Goal: Task Accomplishment & Management: Manage account settings

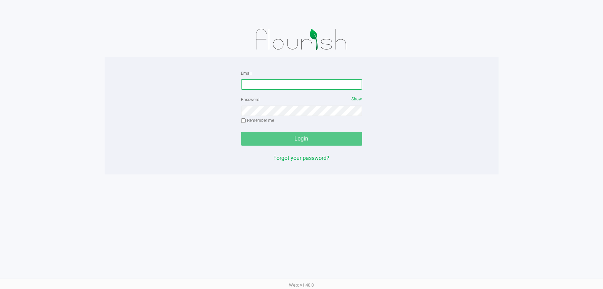
click at [253, 79] on input "Email" at bounding box center [301, 84] width 121 height 10
type input "mprescott@liveparallel.com"
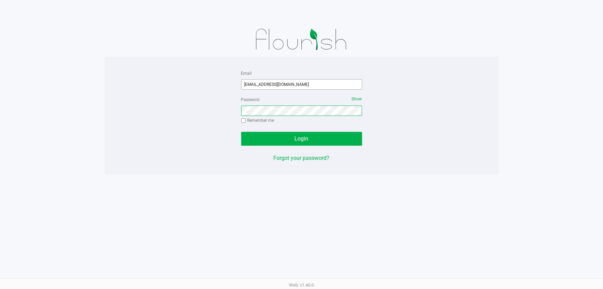
click at [241, 132] on button "Login" at bounding box center [301, 139] width 121 height 14
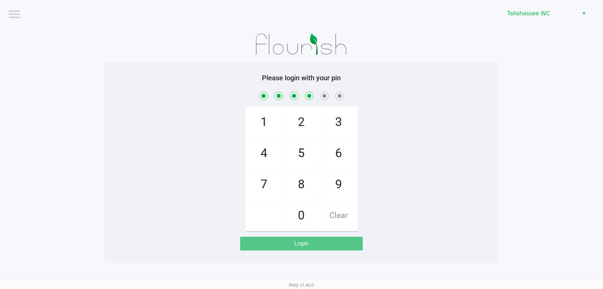
checkbox input "true"
click at [254, 80] on h5 "Please login with your pin" at bounding box center [302, 78] width 384 height 8
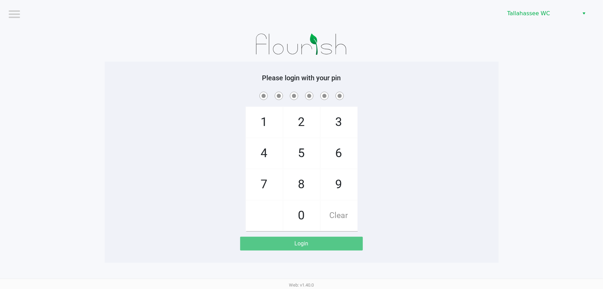
checkbox input "false"
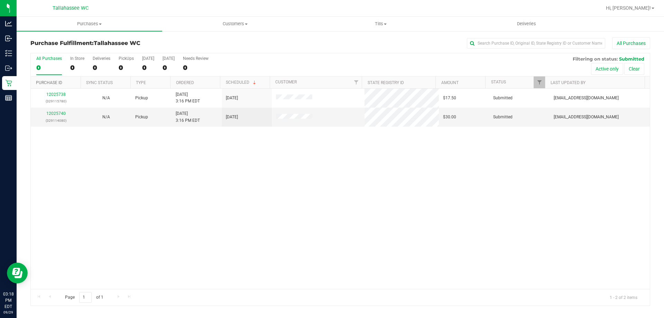
click at [57, 84] on link "Purchase ID" at bounding box center [49, 82] width 26 height 5
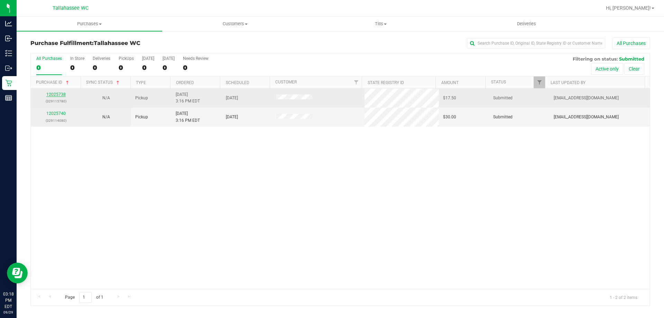
click at [58, 96] on link "12025738" at bounding box center [55, 94] width 19 height 5
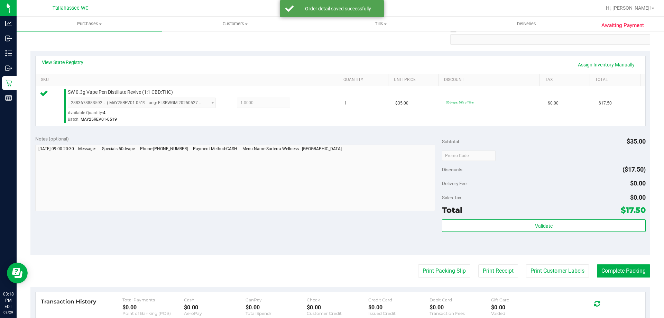
scroll to position [169, 0]
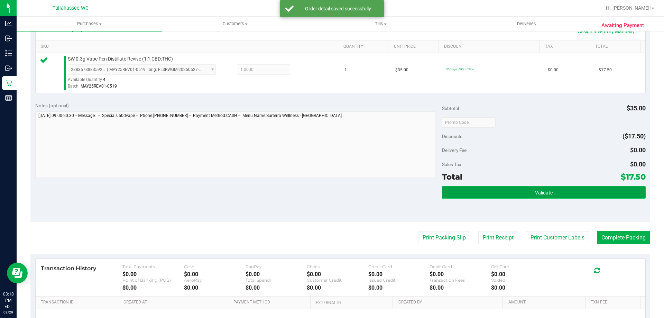
click at [516, 188] on button "Validate" at bounding box center [543, 192] width 203 height 12
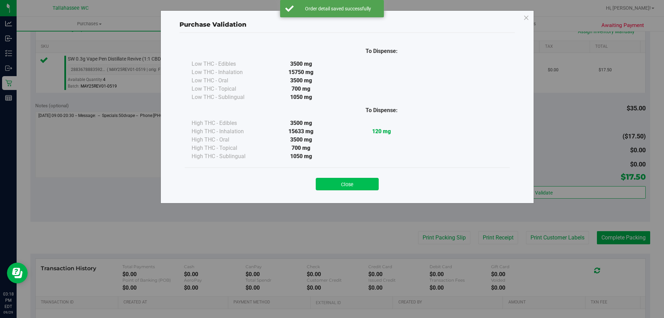
click at [364, 179] on button "Close" at bounding box center [347, 184] width 63 height 12
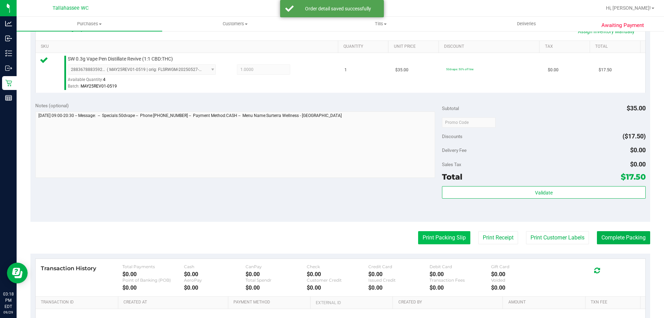
click at [436, 242] on button "Print Packing Slip" at bounding box center [444, 237] width 52 height 13
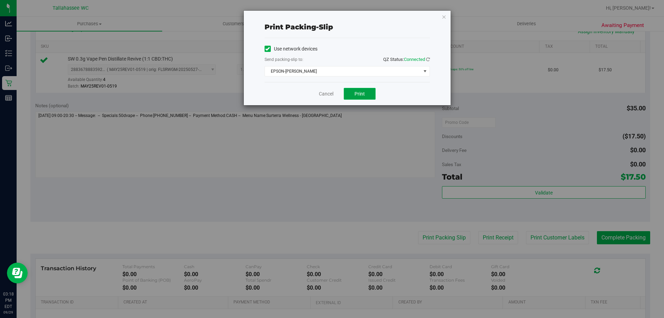
click at [358, 99] on button "Print" at bounding box center [360, 94] width 32 height 12
click at [331, 93] on link "Cancel" at bounding box center [326, 93] width 15 height 7
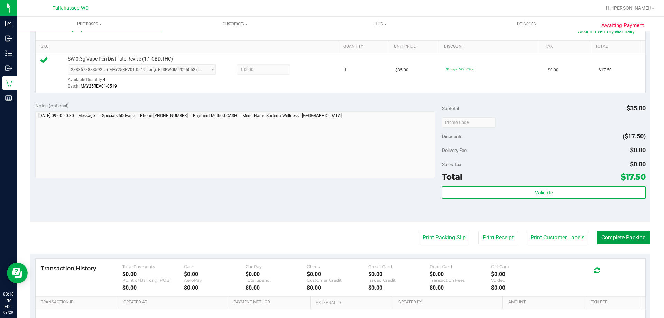
click at [643, 241] on button "Complete Packing" at bounding box center [623, 237] width 53 height 13
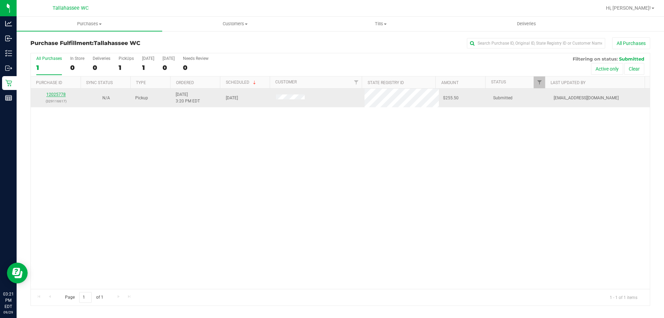
click at [54, 92] on link "12025778" at bounding box center [55, 94] width 19 height 5
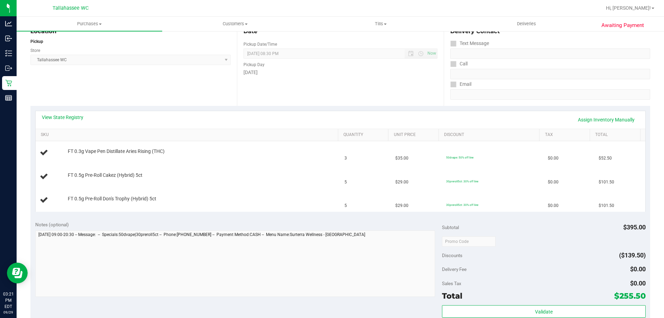
scroll to position [109, 0]
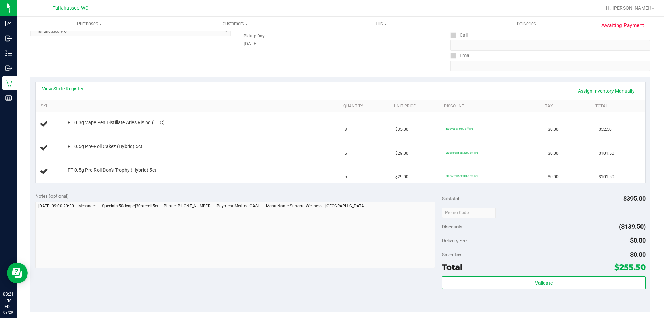
click at [61, 86] on link "View State Registry" at bounding box center [62, 88] width 41 height 7
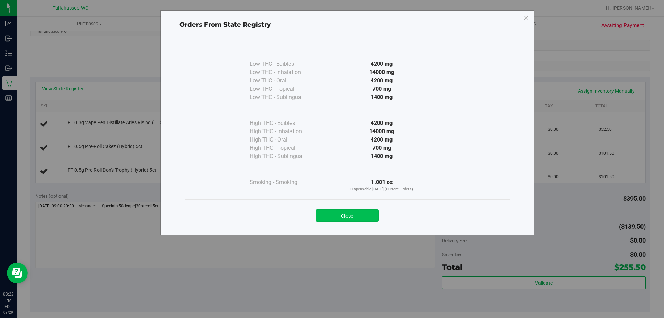
click at [348, 209] on button "Close" at bounding box center [347, 215] width 63 height 12
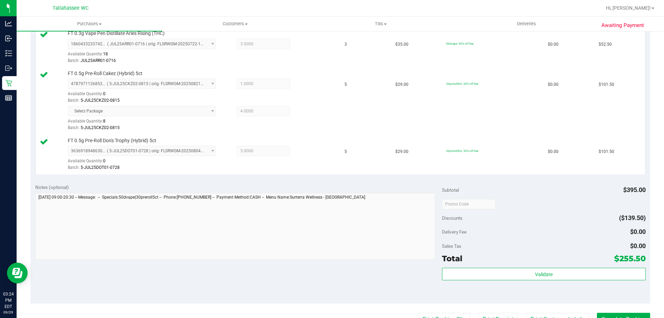
scroll to position [260, 0]
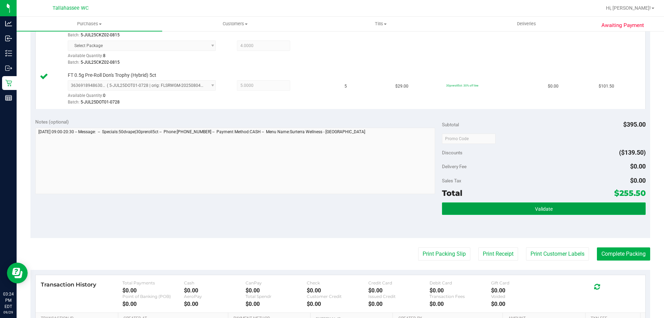
click at [522, 202] on button "Validate" at bounding box center [543, 208] width 203 height 12
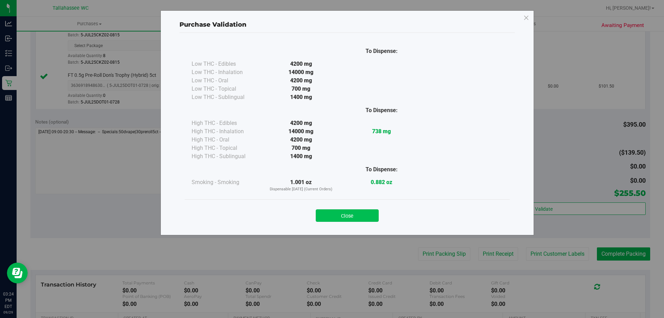
click at [366, 217] on button "Close" at bounding box center [347, 215] width 63 height 12
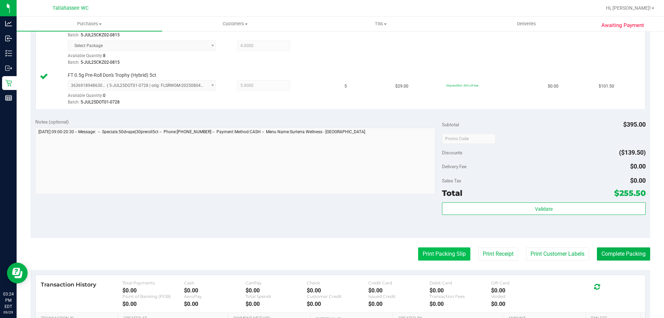
click at [439, 259] on button "Print Packing Slip" at bounding box center [444, 253] width 52 height 13
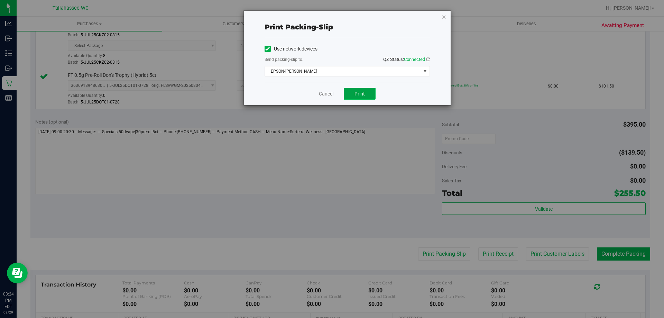
click at [370, 92] on button "Print" at bounding box center [360, 94] width 32 height 12
click at [324, 93] on link "Cancel" at bounding box center [326, 93] width 15 height 7
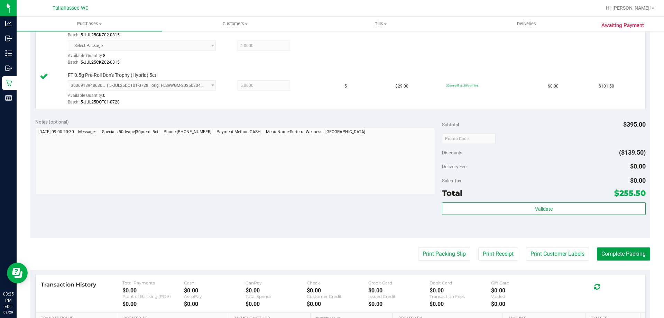
click at [632, 250] on button "Complete Packing" at bounding box center [623, 253] width 53 height 13
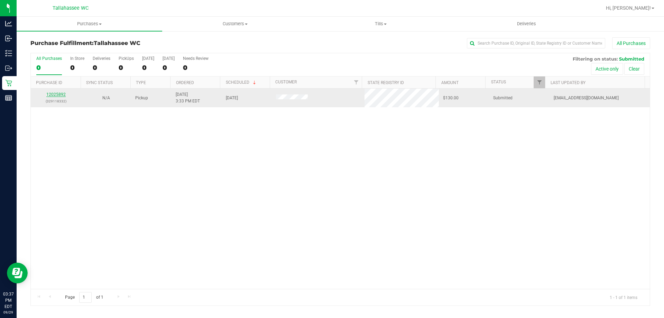
click at [58, 94] on link "12025892" at bounding box center [55, 94] width 19 height 5
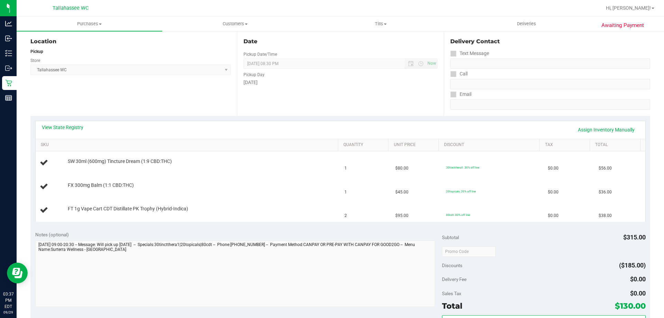
scroll to position [79, 0]
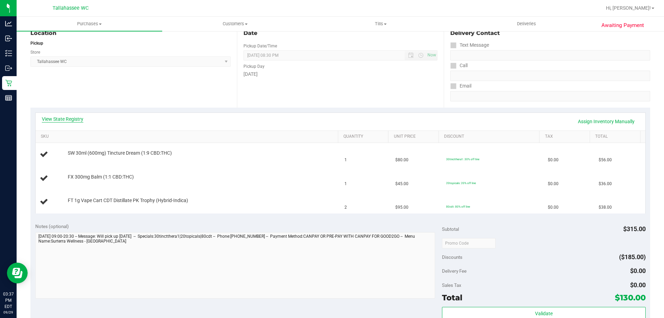
click at [77, 118] on link "View State Registry" at bounding box center [62, 118] width 41 height 7
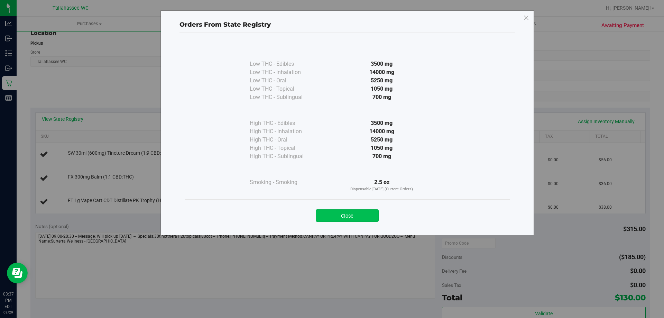
click at [356, 217] on button "Close" at bounding box center [347, 215] width 63 height 12
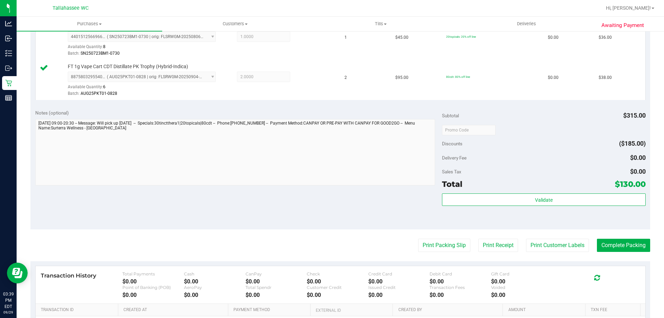
scroll to position [242, 0]
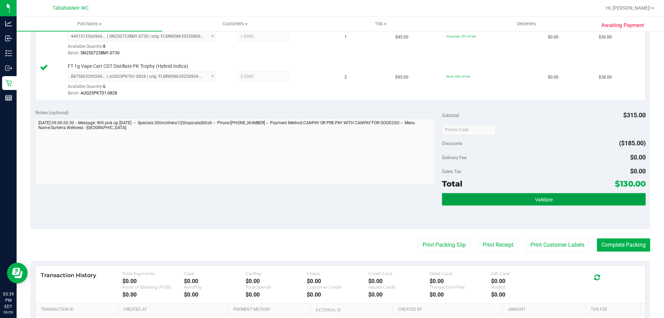
click at [535, 198] on span "Validate" at bounding box center [544, 200] width 18 height 6
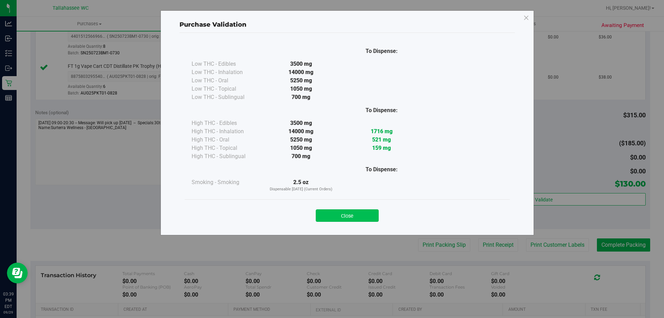
click at [359, 209] on button "Close" at bounding box center [347, 215] width 63 height 12
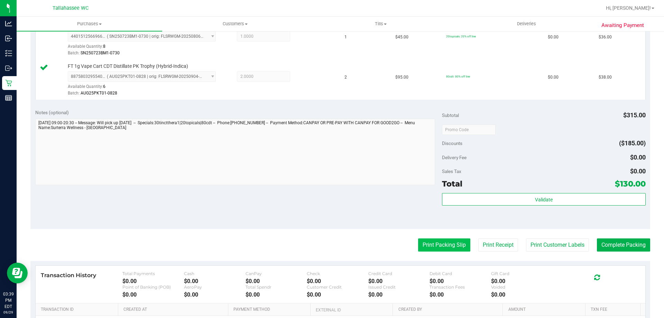
click at [445, 244] on button "Print Packing Slip" at bounding box center [444, 244] width 52 height 13
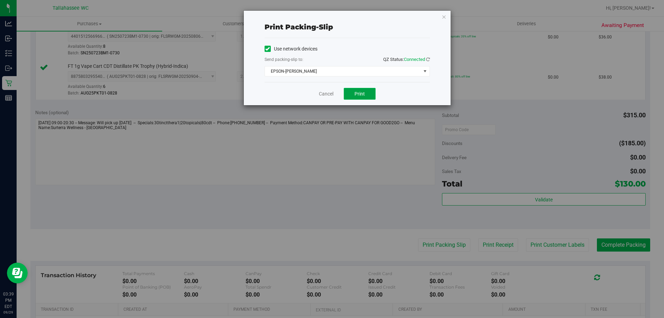
click at [367, 88] on button "Print" at bounding box center [360, 94] width 32 height 12
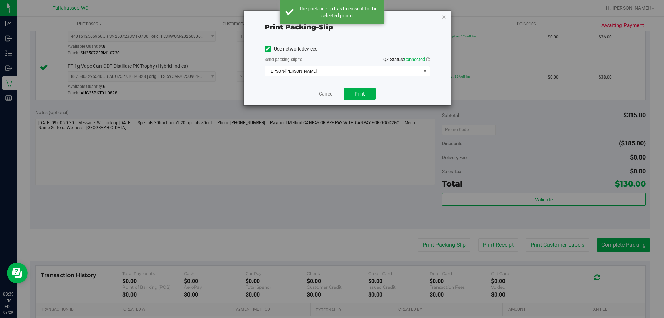
click at [323, 94] on link "Cancel" at bounding box center [326, 93] width 15 height 7
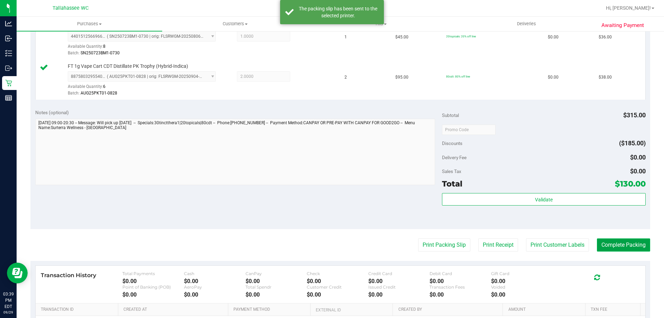
click at [635, 244] on button "Complete Packing" at bounding box center [623, 244] width 53 height 13
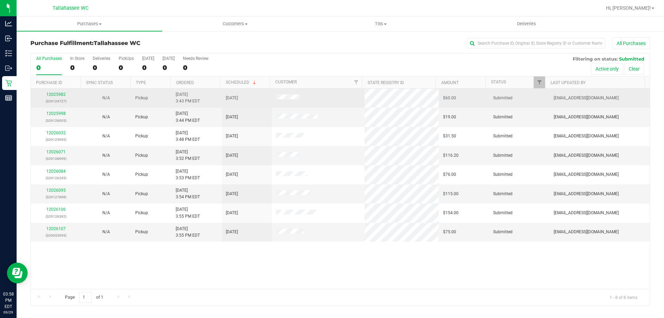
click at [57, 97] on div "12025982 (329124727)" at bounding box center [56, 97] width 42 height 13
click at [55, 95] on link "12025982" at bounding box center [55, 94] width 19 height 5
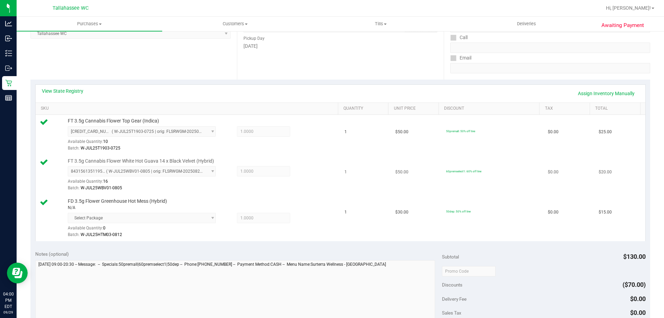
scroll to position [207, 0]
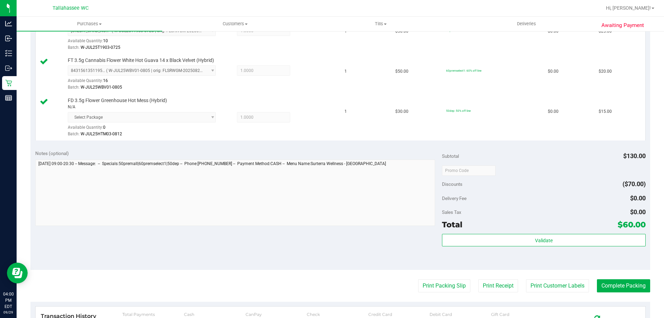
click at [512, 233] on div "Subtotal $130.00 Discounts ($70.00) Delivery Fee $0.00 Sales Tax $0.00 Total $6…" at bounding box center [543, 207] width 203 height 115
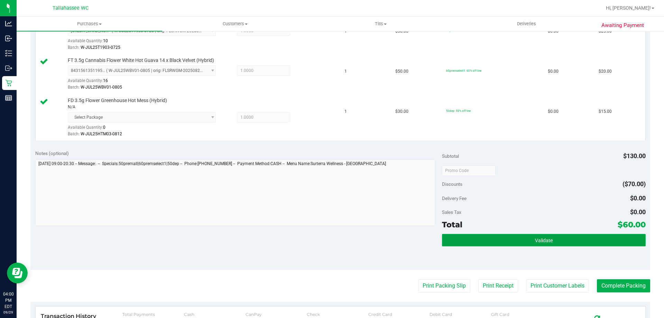
click at [516, 240] on button "Validate" at bounding box center [543, 240] width 203 height 12
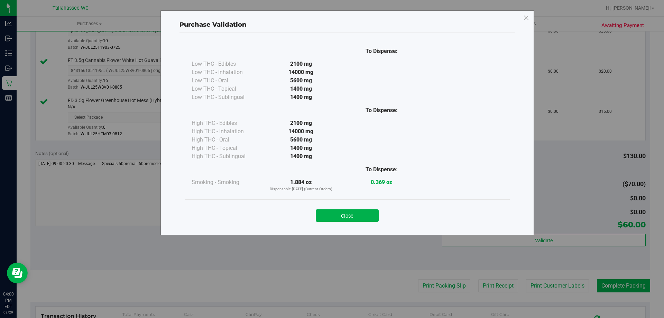
click at [346, 217] on button "Close" at bounding box center [347, 215] width 63 height 12
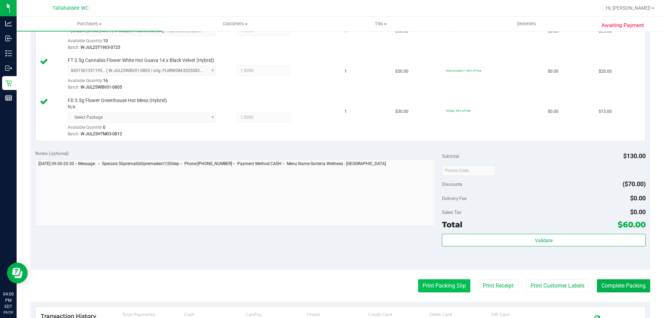
click at [452, 289] on button "Print Packing Slip" at bounding box center [444, 285] width 52 height 13
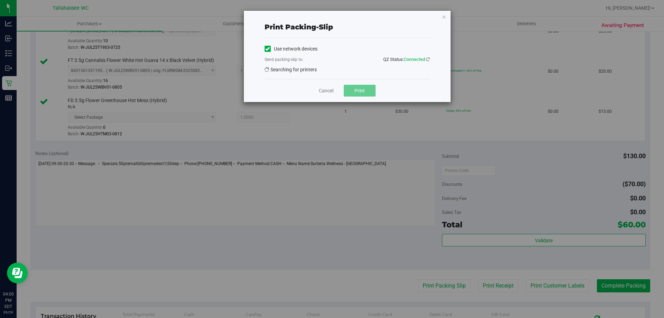
click at [285, 78] on div "Use network devices Send packing-slip to: QZ Status: Connected Searching for pr…" at bounding box center [346, 58] width 165 height 41
click at [445, 16] on icon "button" at bounding box center [443, 16] width 5 height 8
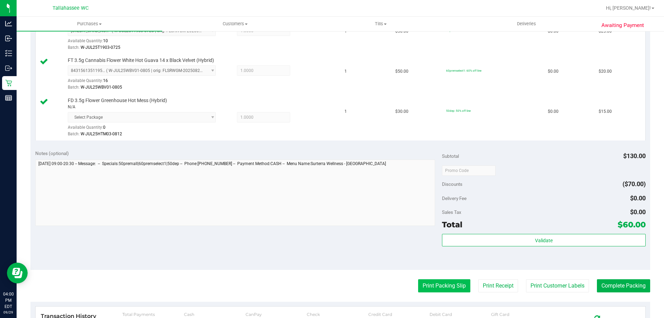
click at [436, 285] on button "Print Packing Slip" at bounding box center [444, 285] width 52 height 13
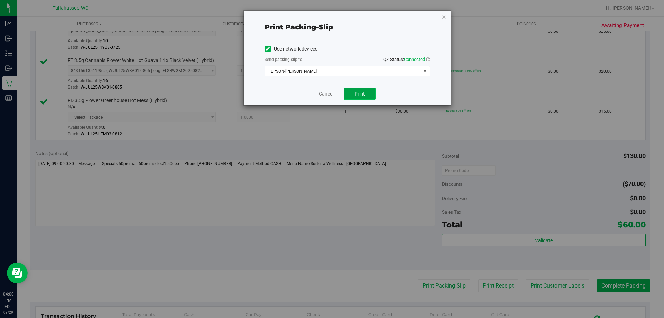
click at [363, 90] on button "Print" at bounding box center [360, 94] width 32 height 12
click at [329, 91] on link "Cancel" at bounding box center [326, 93] width 15 height 7
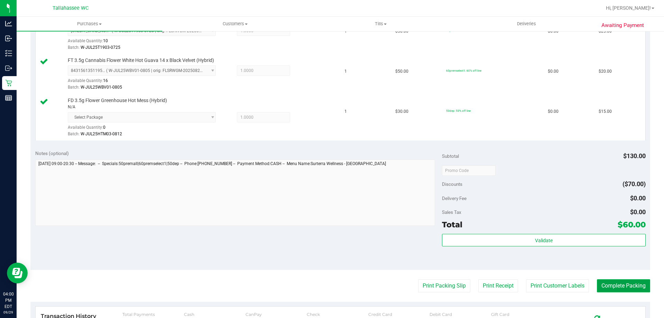
click at [625, 281] on button "Complete Packing" at bounding box center [623, 285] width 53 height 13
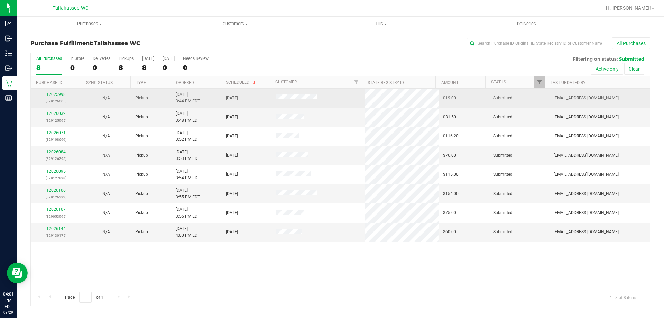
click at [56, 94] on link "12025998" at bounding box center [55, 94] width 19 height 5
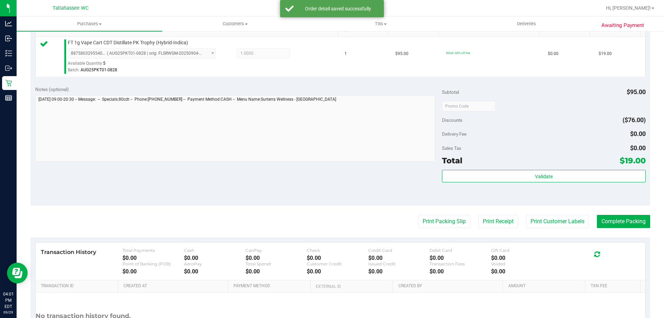
scroll to position [185, 0]
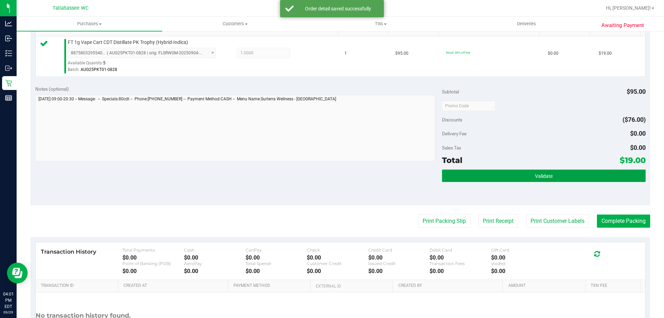
click at [505, 180] on button "Validate" at bounding box center [543, 175] width 203 height 12
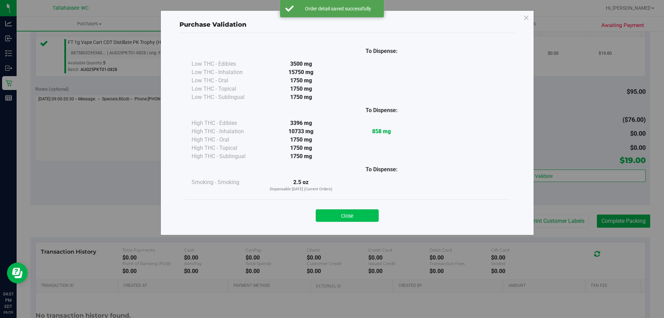
click at [359, 214] on button "Close" at bounding box center [347, 215] width 63 height 12
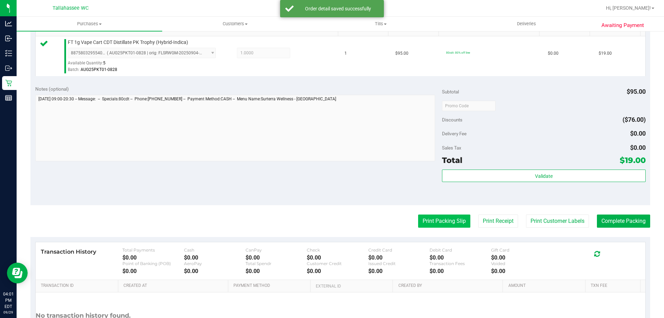
click at [441, 225] on button "Print Packing Slip" at bounding box center [444, 220] width 52 height 13
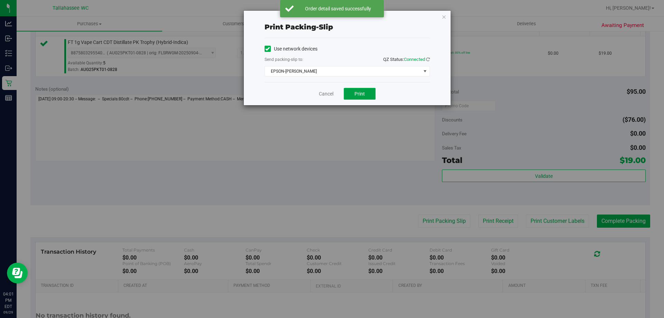
click at [370, 91] on button "Print" at bounding box center [360, 94] width 32 height 12
click at [320, 95] on link "Cancel" at bounding box center [326, 93] width 15 height 7
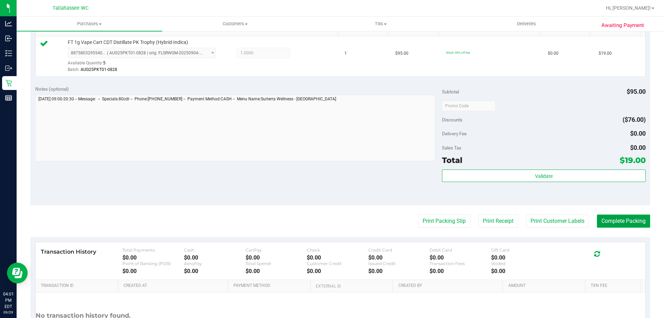
click at [620, 216] on button "Complete Packing" at bounding box center [623, 220] width 53 height 13
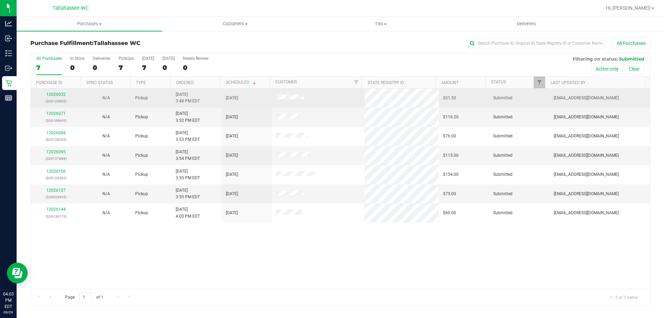
click at [60, 97] on div "12026032 (329125995)" at bounding box center [56, 97] width 42 height 13
click at [55, 94] on link "12026032" at bounding box center [55, 94] width 19 height 5
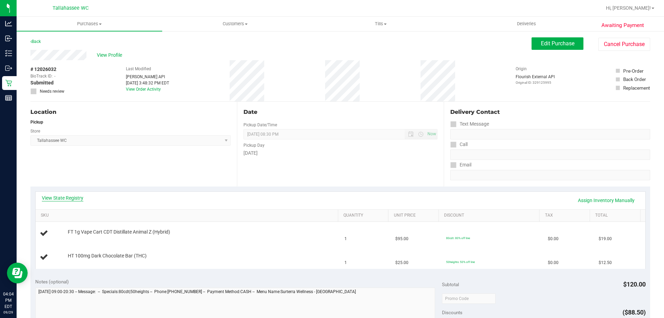
click at [64, 196] on link "View State Registry" at bounding box center [62, 197] width 41 height 7
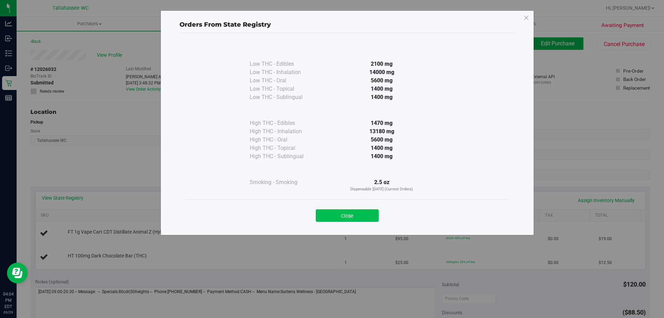
click at [363, 211] on button "Close" at bounding box center [347, 215] width 63 height 12
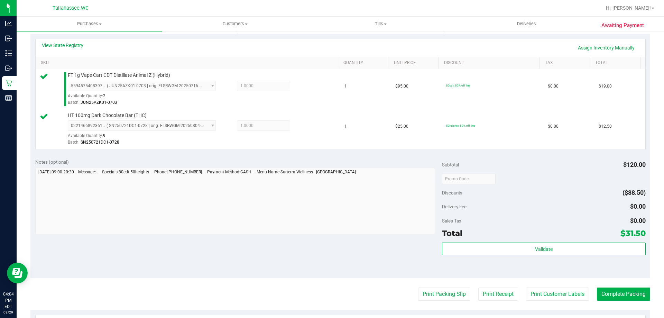
scroll to position [165, 0]
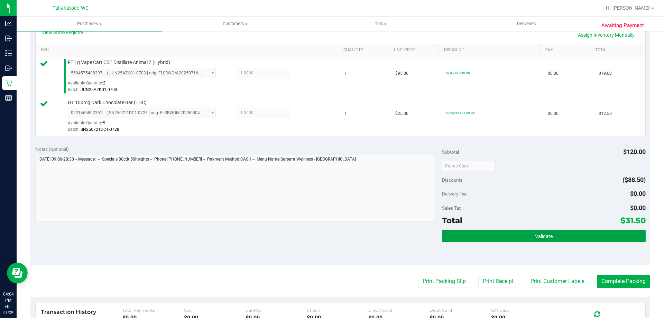
click at [514, 233] on button "Validate" at bounding box center [543, 236] width 203 height 12
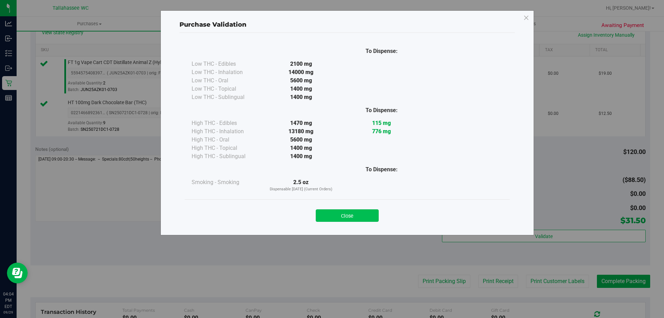
click at [370, 210] on button "Close" at bounding box center [347, 215] width 63 height 12
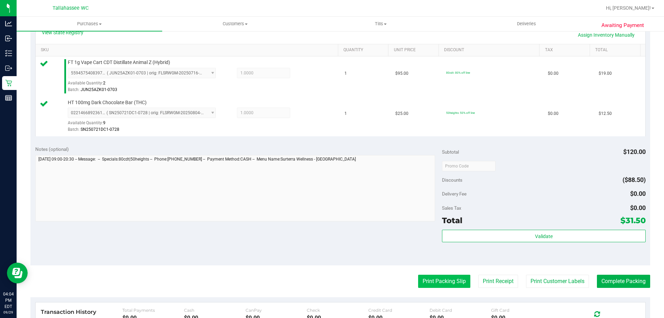
click at [445, 281] on button "Print Packing Slip" at bounding box center [444, 280] width 52 height 13
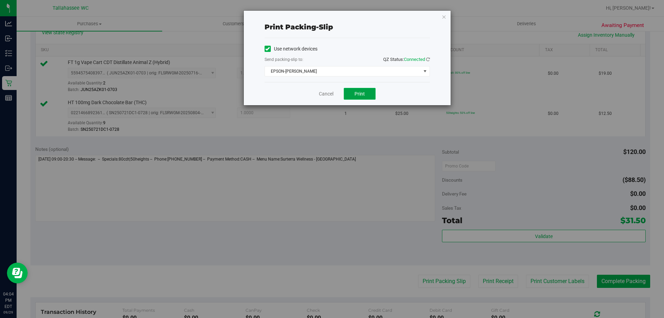
click at [363, 90] on button "Print" at bounding box center [360, 94] width 32 height 12
click at [327, 76] on span "EPSON-[PERSON_NAME]" at bounding box center [343, 71] width 156 height 10
click at [237, 90] on div "Print packing-slip Use network devices Send packing-slip to: QZ Status: Connect…" at bounding box center [334, 57] width 232 height 95
click at [329, 95] on link "Cancel" at bounding box center [326, 93] width 15 height 7
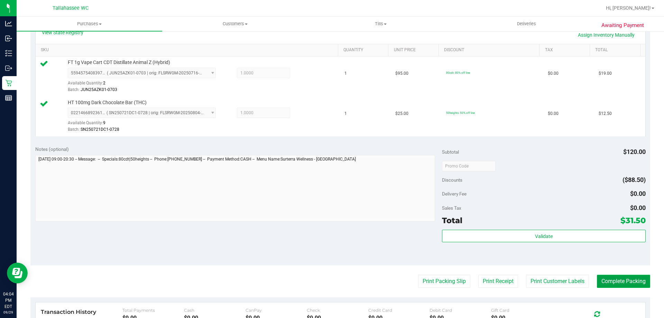
click at [628, 280] on button "Complete Packing" at bounding box center [623, 280] width 53 height 13
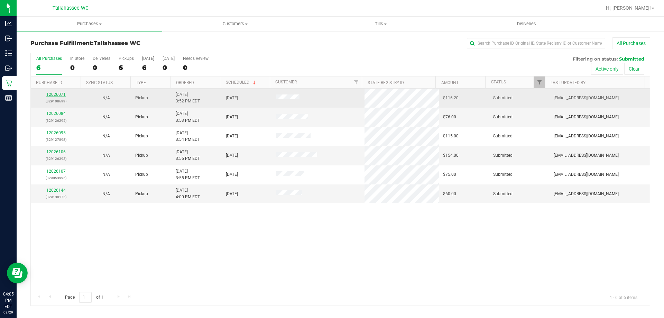
click at [55, 94] on link "12026071" at bounding box center [55, 94] width 19 height 5
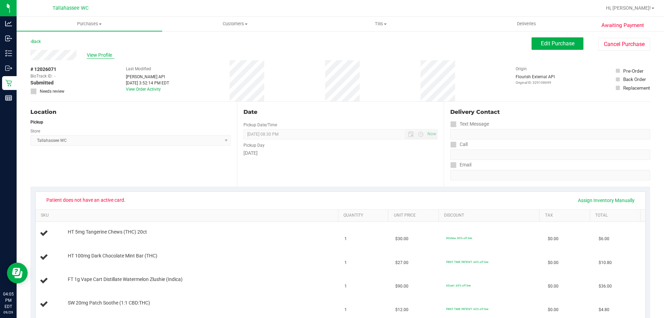
click at [109, 52] on span "View Profile" at bounding box center [101, 55] width 28 height 7
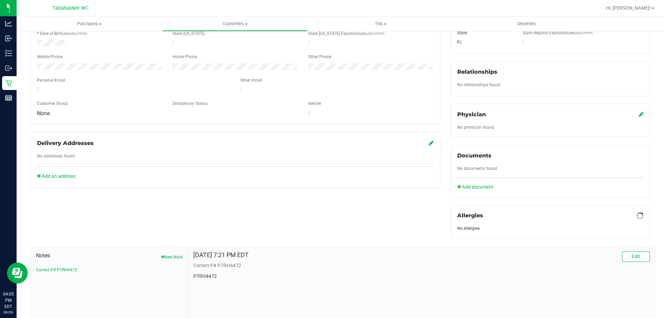
scroll to position [138, 0]
click at [211, 277] on p "P7RH4472" at bounding box center [421, 275] width 456 height 7
copy p "P7RH4472"
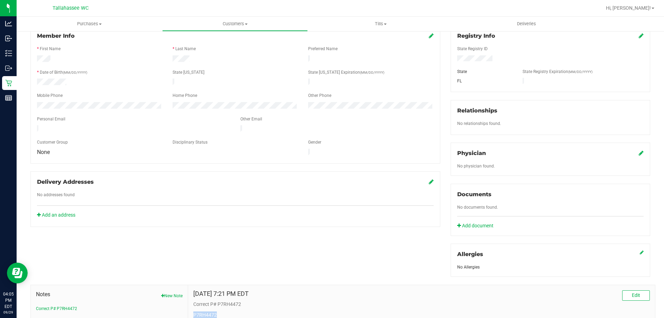
scroll to position [0, 0]
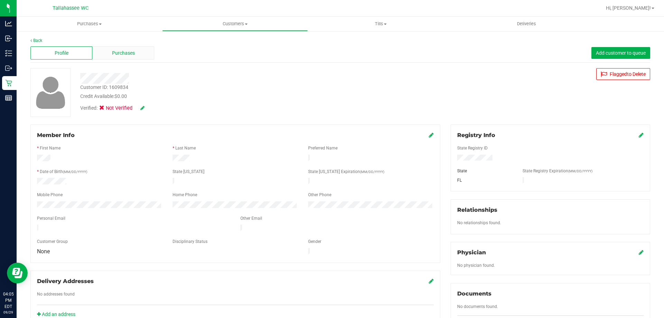
click at [138, 51] on div "Purchases" at bounding box center [123, 52] width 62 height 13
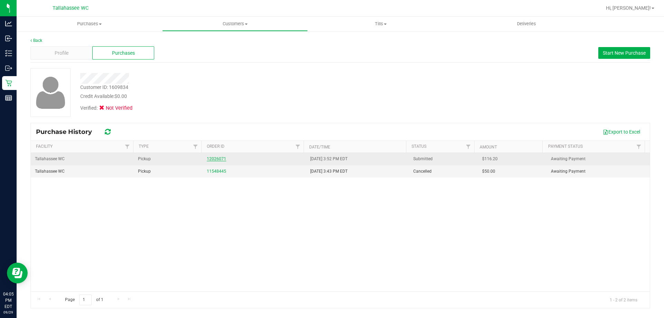
click at [214, 157] on link "12026071" at bounding box center [216, 158] width 19 height 5
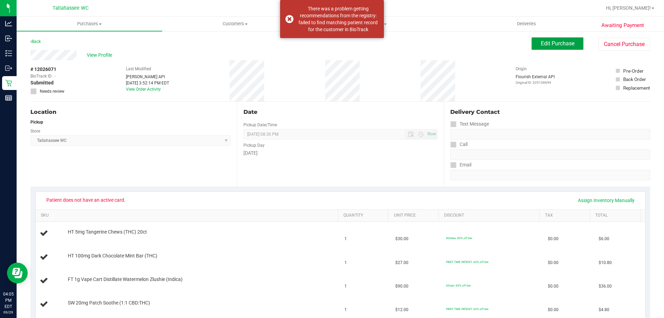
click at [562, 40] on span "Edit Purchase" at bounding box center [558, 43] width 34 height 7
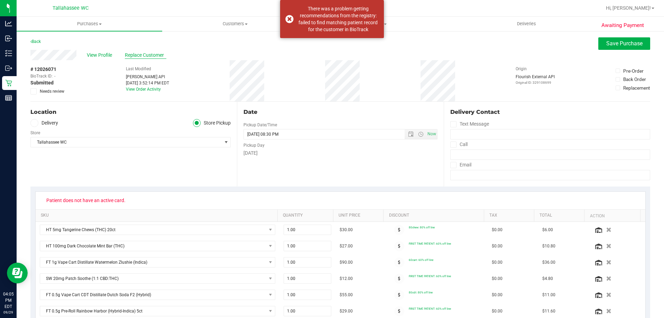
click at [143, 53] on span "Replace Customer" at bounding box center [145, 55] width 41 height 7
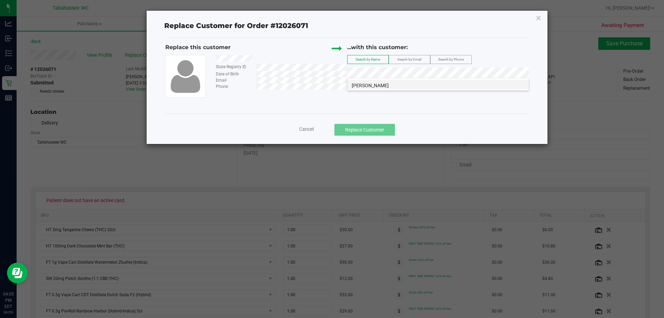
click at [391, 86] on li "MACY COLLINS" at bounding box center [437, 85] width 181 height 10
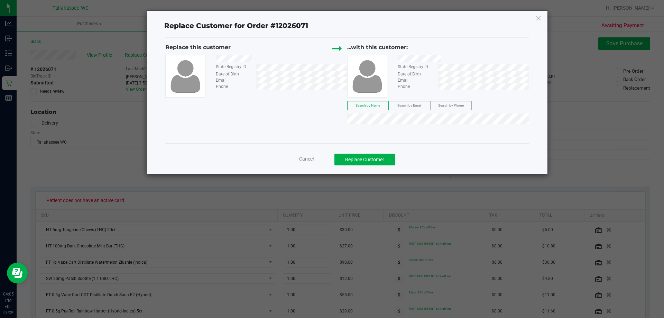
click at [317, 102] on div "Replace this customer State Registry ID Date of Birth Email Phone ...with this …" at bounding box center [346, 85] width 363 height 84
click at [378, 159] on button "Replace Customer" at bounding box center [364, 159] width 60 height 12
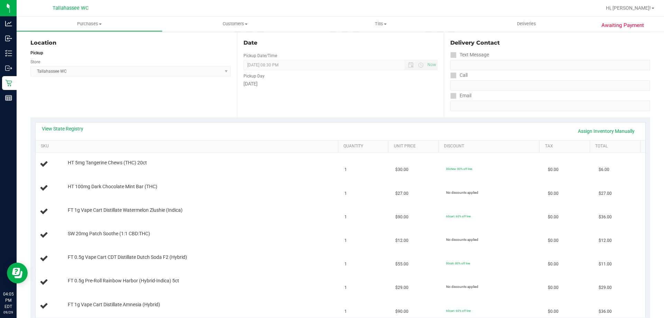
scroll to position [104, 0]
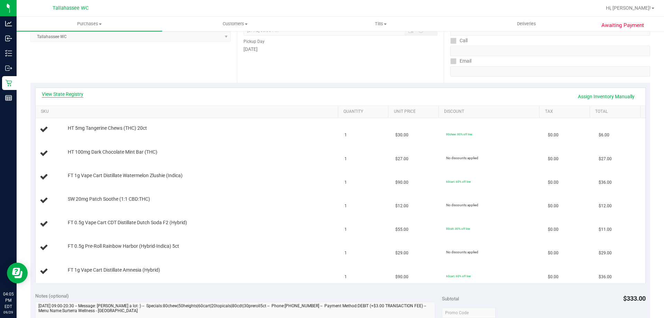
click at [79, 97] on link "View State Registry" at bounding box center [62, 94] width 41 height 7
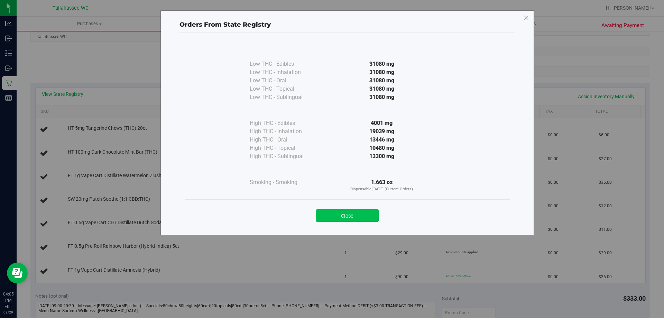
click at [361, 212] on button "Close" at bounding box center [347, 215] width 63 height 12
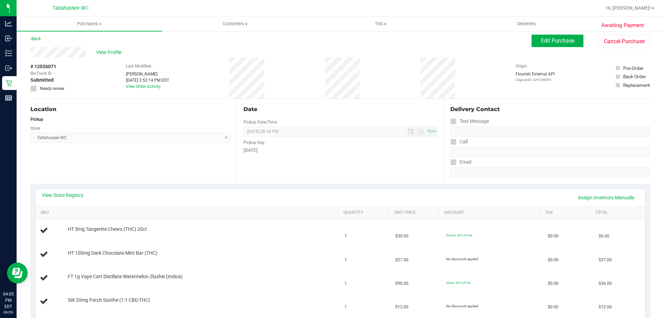
scroll to position [0, 0]
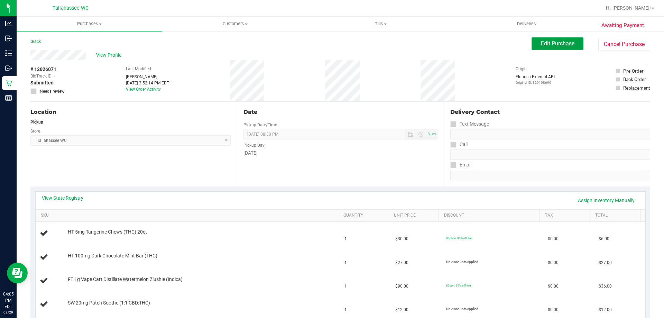
click at [541, 49] on button "Edit Purchase" at bounding box center [557, 43] width 52 height 12
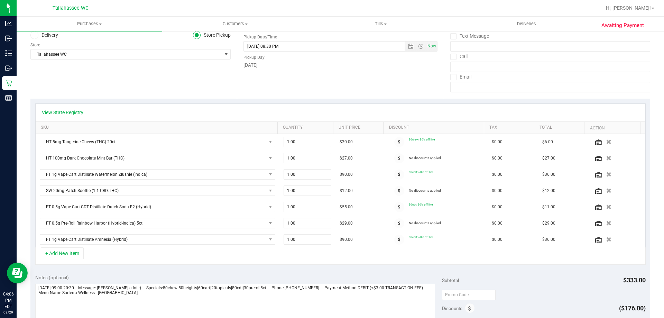
scroll to position [104, 0]
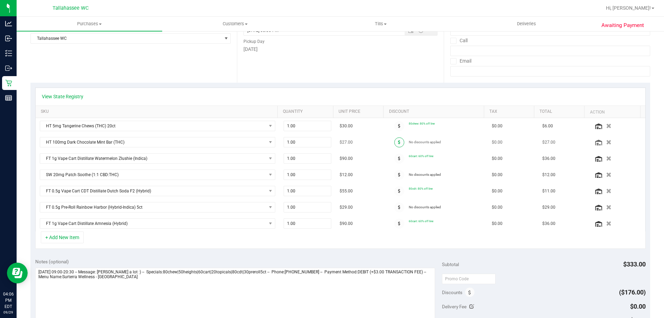
click at [394, 143] on span at bounding box center [399, 142] width 10 height 10
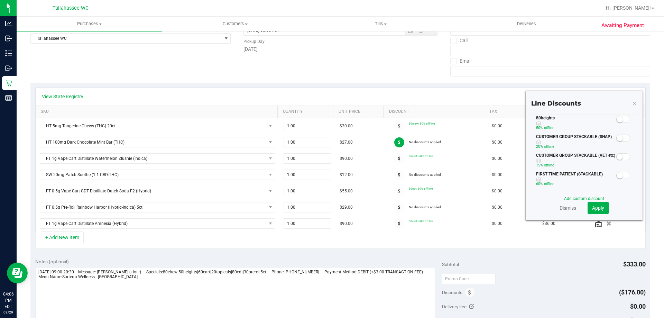
click at [619, 120] on span at bounding box center [623, 119] width 14 height 7
click at [601, 211] on button "Apply" at bounding box center [597, 208] width 21 height 12
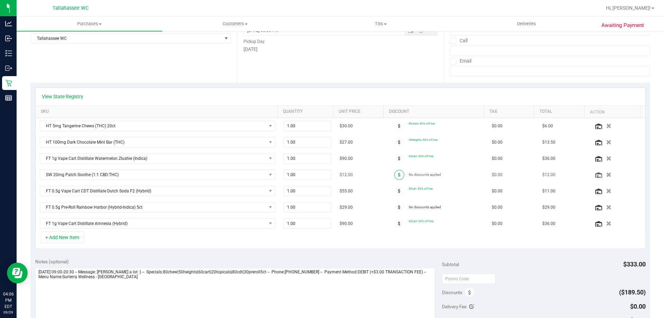
click at [394, 176] on span at bounding box center [399, 175] width 10 height 10
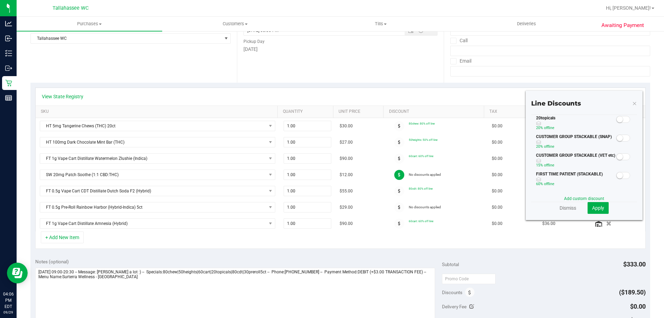
click at [619, 119] on span at bounding box center [623, 119] width 14 height 7
click at [593, 212] on button "Apply" at bounding box center [597, 208] width 21 height 12
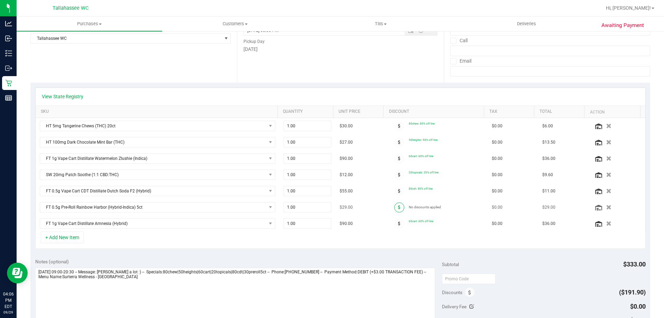
click at [394, 210] on span at bounding box center [399, 207] width 10 height 10
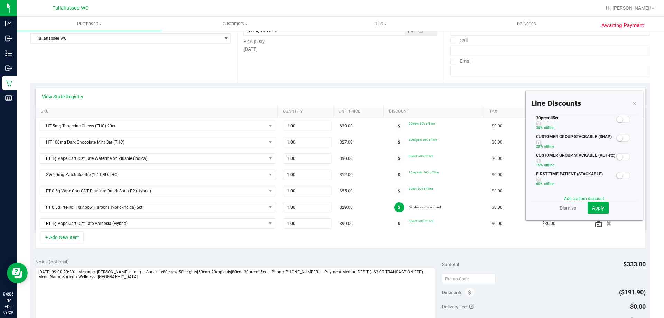
click at [620, 118] on span at bounding box center [623, 119] width 14 height 7
click at [592, 206] on span "Apply" at bounding box center [598, 208] width 12 height 6
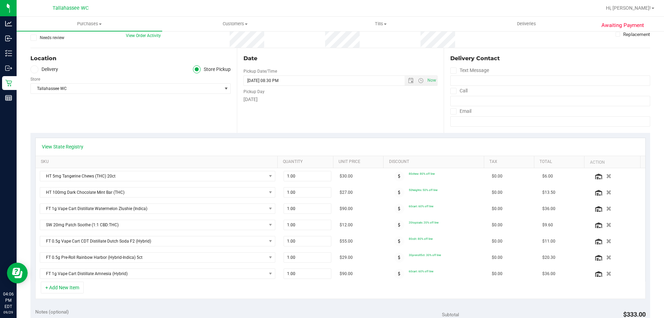
scroll to position [0, 0]
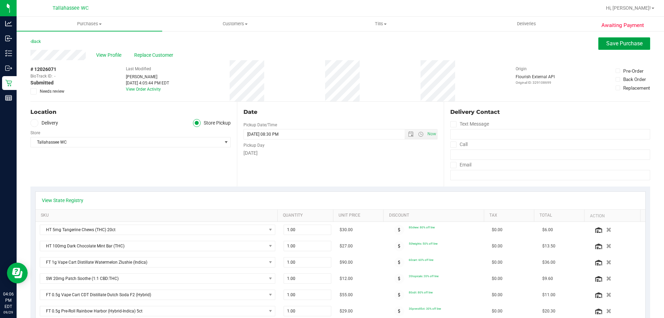
click at [623, 38] on button "Save Purchase" at bounding box center [624, 43] width 52 height 12
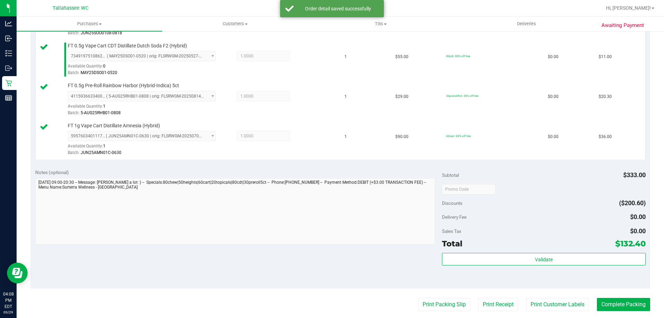
scroll to position [353, 0]
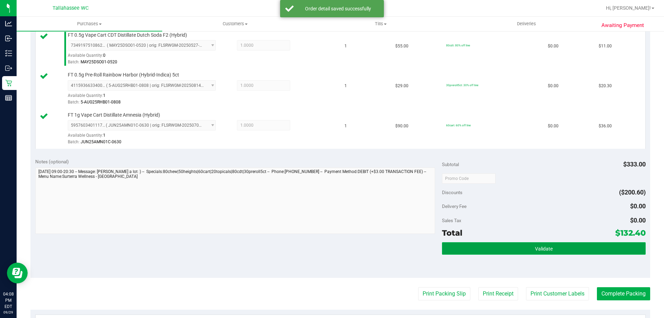
click at [544, 244] on button "Validate" at bounding box center [543, 248] width 203 height 12
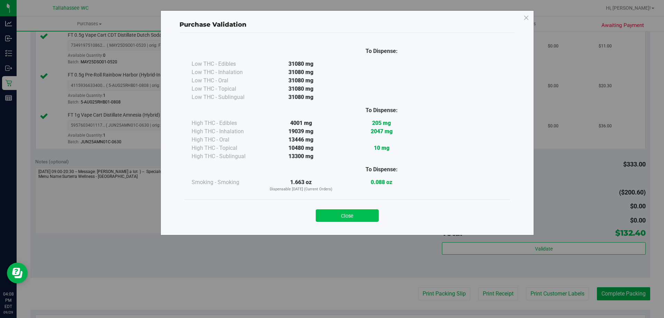
click at [373, 211] on button "Close" at bounding box center [347, 215] width 63 height 12
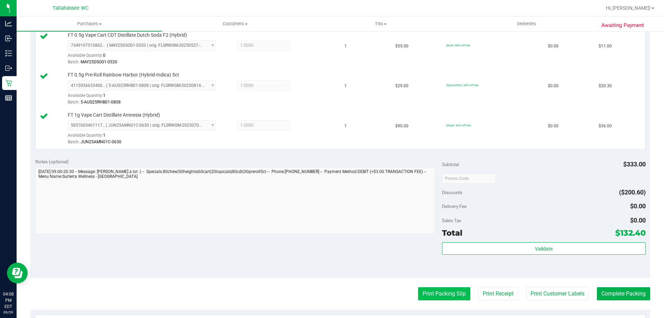
click at [443, 296] on button "Print Packing Slip" at bounding box center [444, 293] width 52 height 13
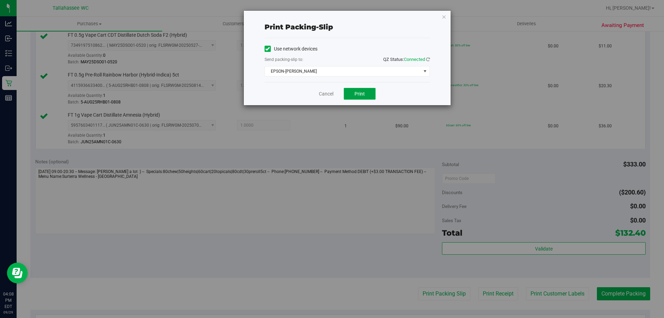
click at [372, 90] on button "Print" at bounding box center [360, 94] width 32 height 12
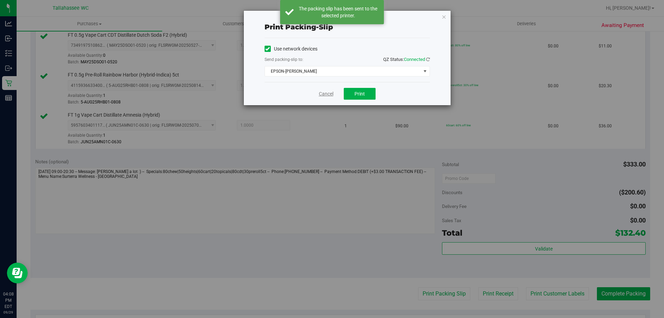
click at [330, 92] on link "Cancel" at bounding box center [326, 93] width 15 height 7
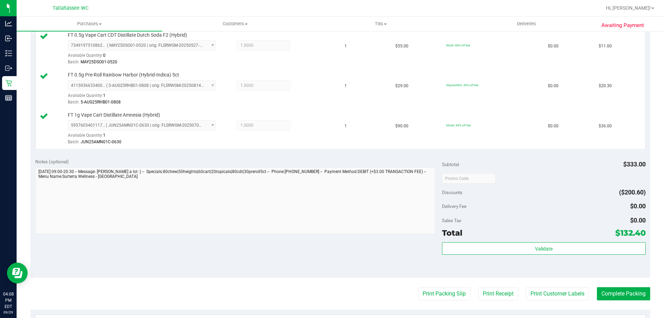
click at [630, 279] on purchase-details "Back Edit Purchase Cancel Purchase View Profile # 12026071 BioTrack ID: - Submi…" at bounding box center [339, 62] width 619 height 754
click at [625, 296] on button "Complete Packing" at bounding box center [623, 293] width 53 height 13
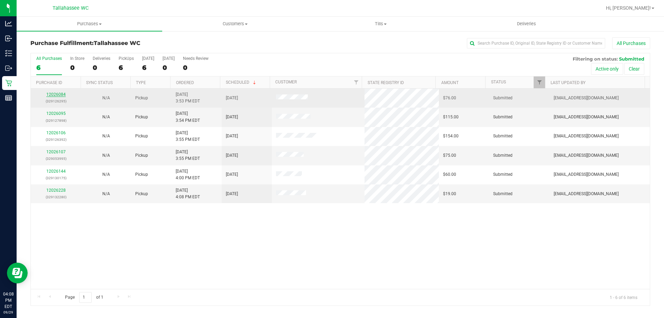
click at [61, 93] on link "12026084" at bounding box center [55, 94] width 19 height 5
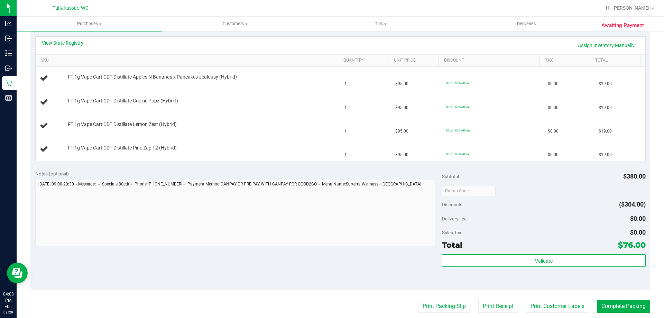
scroll to position [155, 0]
click at [68, 42] on link "View State Registry" at bounding box center [62, 42] width 41 height 7
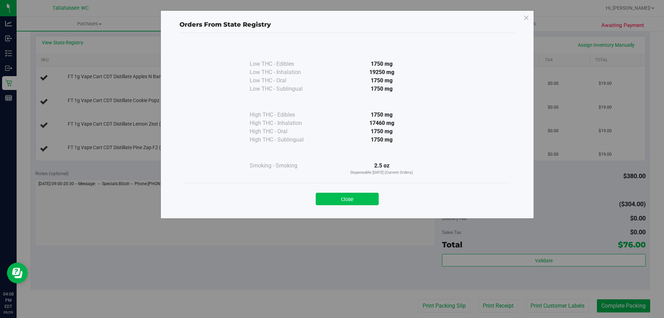
click at [368, 201] on button "Close" at bounding box center [347, 199] width 63 height 12
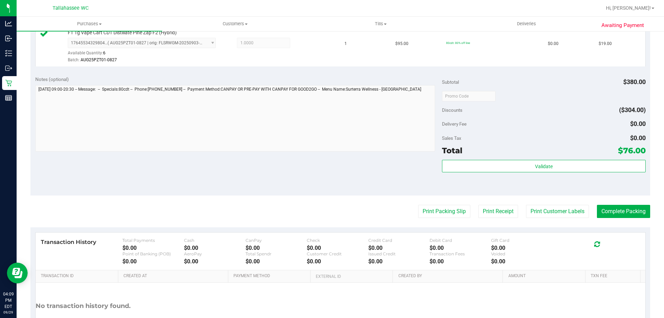
scroll to position [336, 0]
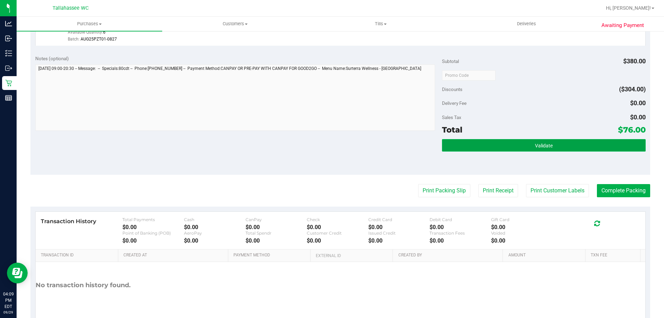
click at [538, 146] on span "Validate" at bounding box center [544, 146] width 18 height 6
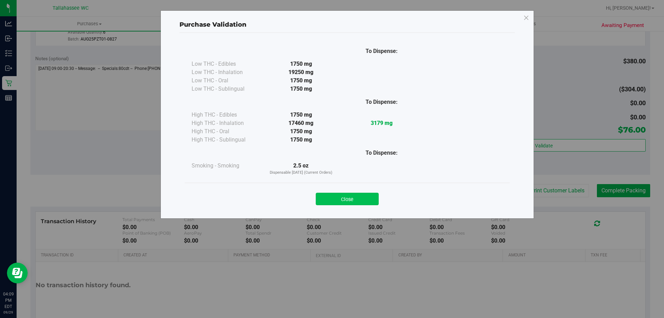
click at [364, 200] on button "Close" at bounding box center [347, 199] width 63 height 12
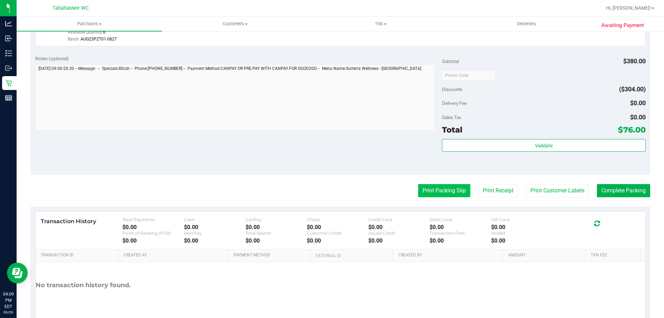
click at [447, 194] on button "Print Packing Slip" at bounding box center [444, 190] width 52 height 13
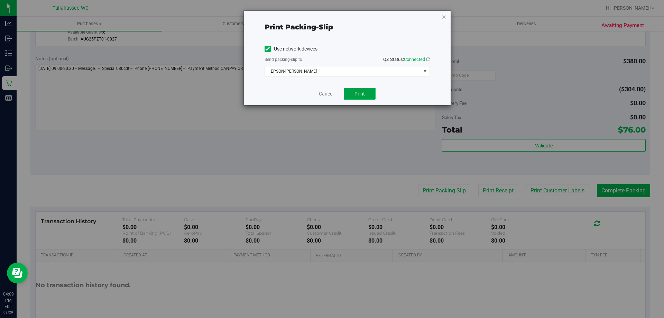
click at [370, 96] on button "Print" at bounding box center [360, 94] width 32 height 12
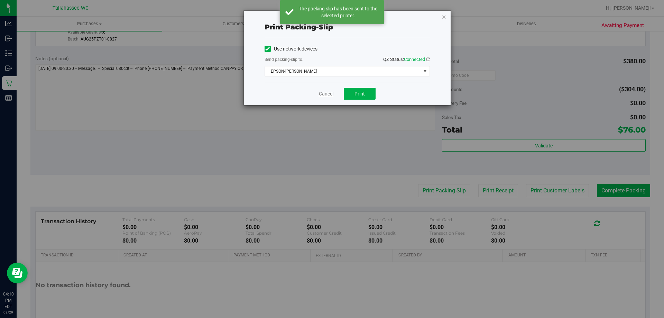
click at [324, 95] on link "Cancel" at bounding box center [326, 93] width 15 height 7
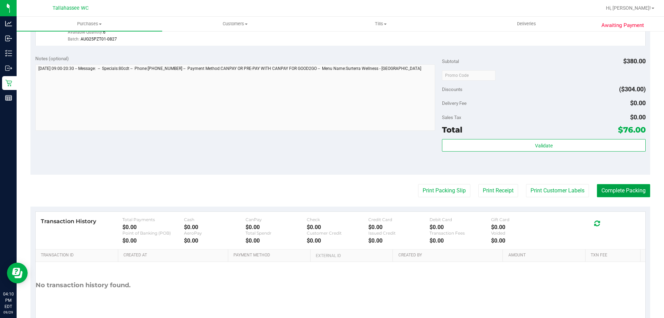
click at [625, 186] on button "Complete Packing" at bounding box center [623, 190] width 53 height 13
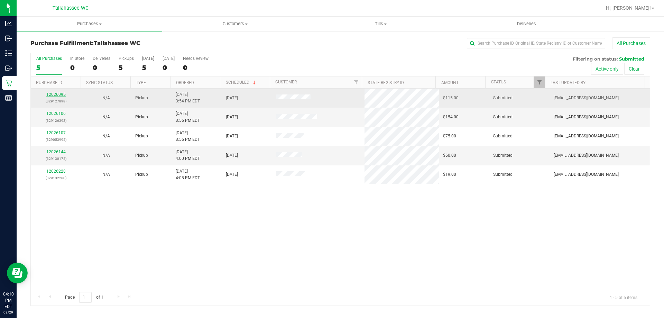
click at [57, 93] on link "12026095" at bounding box center [55, 94] width 19 height 5
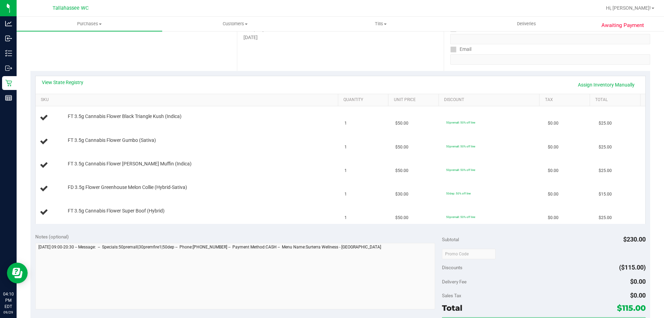
scroll to position [115, 0]
click at [68, 82] on link "View State Registry" at bounding box center [62, 82] width 41 height 7
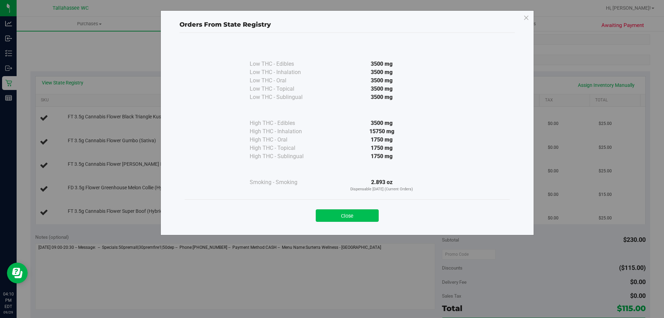
click at [359, 211] on button "Close" at bounding box center [347, 215] width 63 height 12
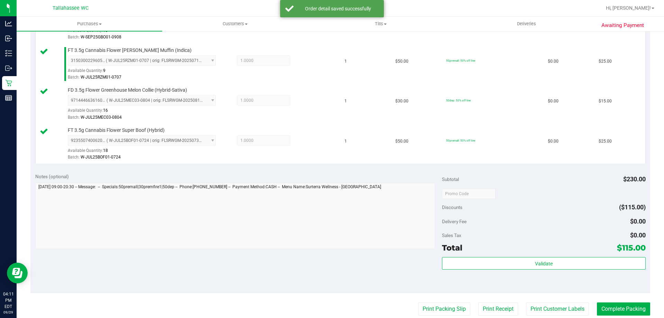
scroll to position [306, 0]
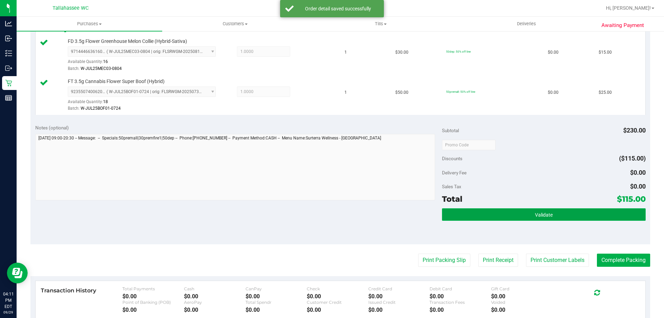
click at [535, 213] on span "Validate" at bounding box center [544, 215] width 18 height 6
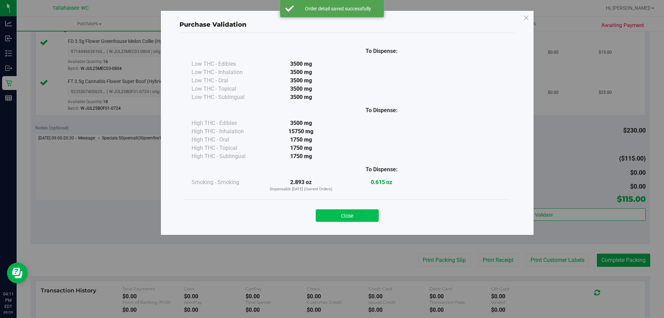
click at [357, 210] on button "Close" at bounding box center [347, 215] width 63 height 12
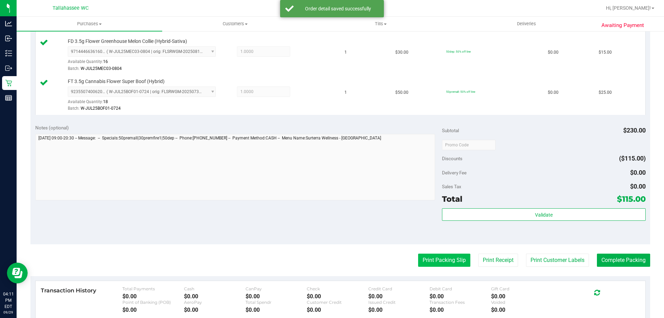
click at [443, 260] on button "Print Packing Slip" at bounding box center [444, 259] width 52 height 13
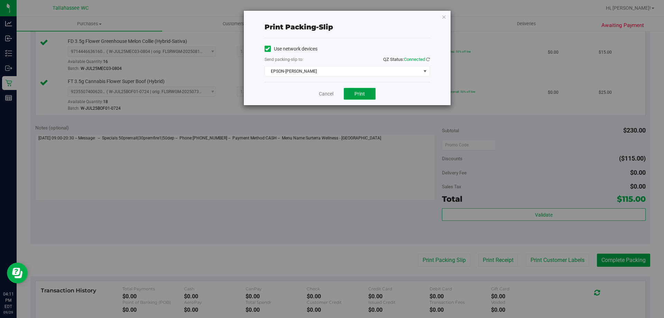
click at [371, 90] on button "Print" at bounding box center [360, 94] width 32 height 12
click at [329, 92] on link "Cancel" at bounding box center [326, 93] width 15 height 7
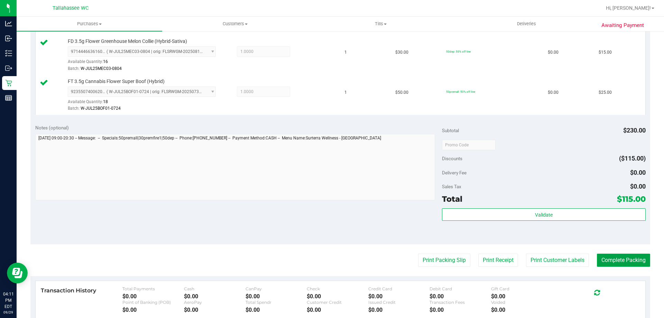
click at [637, 260] on button "Complete Packing" at bounding box center [623, 259] width 53 height 13
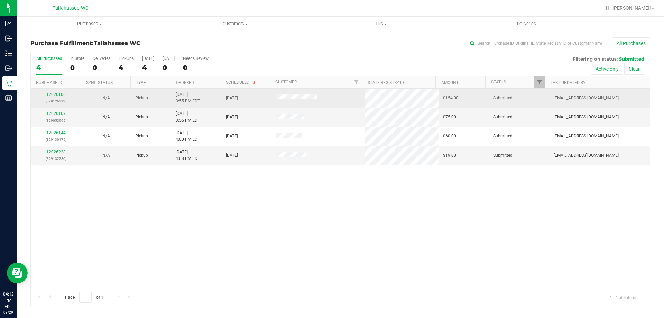
click at [55, 95] on link "12026106" at bounding box center [55, 94] width 19 height 5
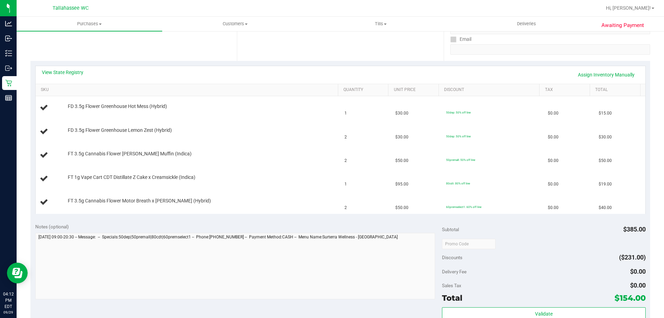
scroll to position [127, 0]
click at [73, 69] on link "View State Registry" at bounding box center [62, 70] width 41 height 7
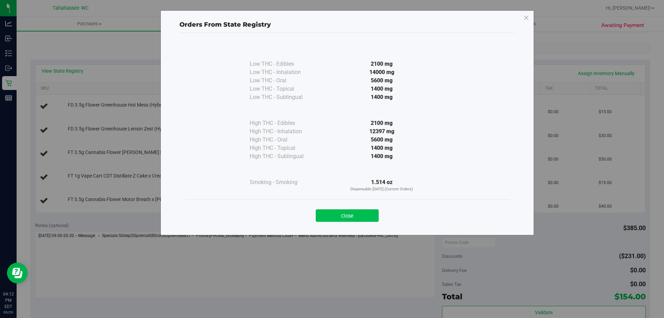
click at [349, 213] on button "Close" at bounding box center [347, 215] width 63 height 12
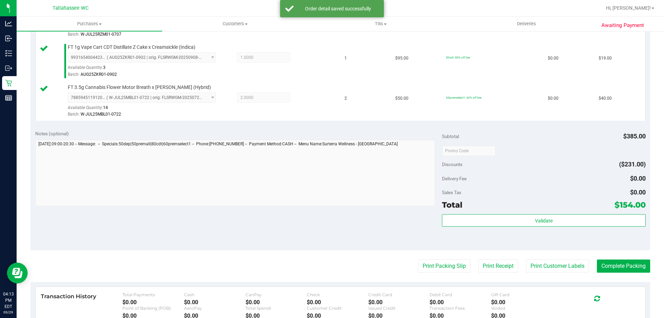
scroll to position [303, 0]
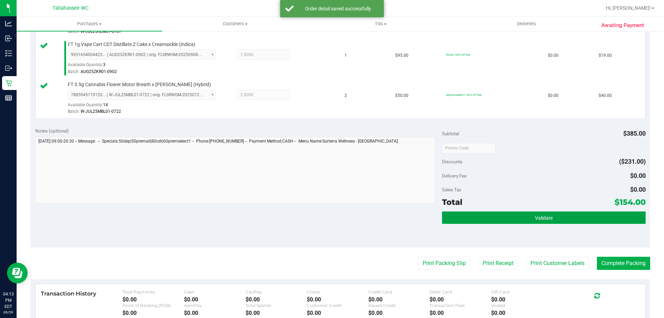
click at [523, 218] on button "Validate" at bounding box center [543, 217] width 203 height 12
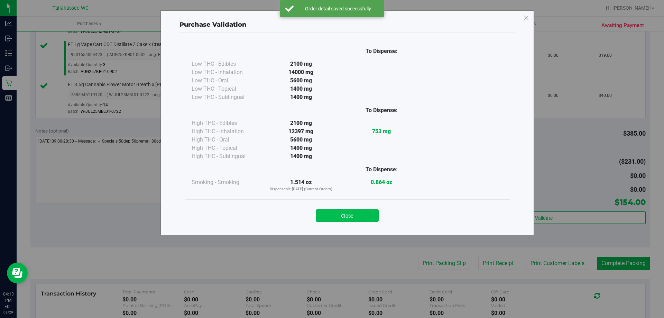
click at [368, 214] on button "Close" at bounding box center [347, 215] width 63 height 12
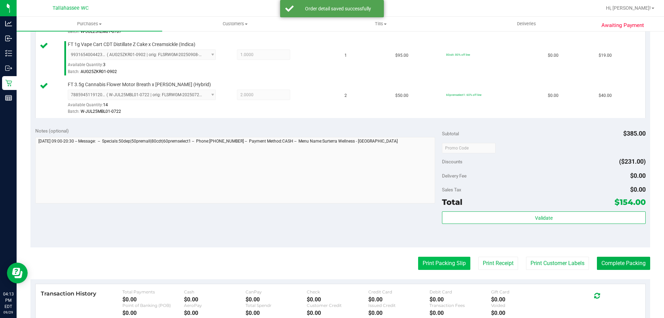
click at [445, 263] on button "Print Packing Slip" at bounding box center [444, 262] width 52 height 13
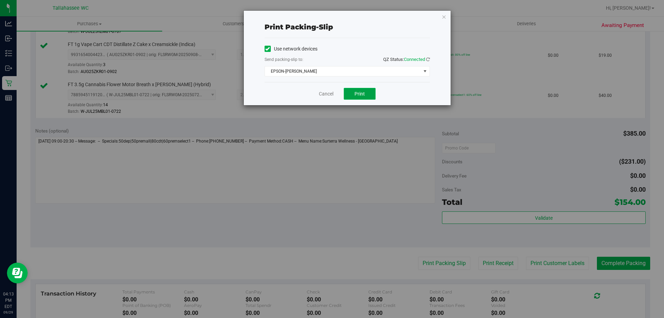
click at [366, 97] on button "Print" at bounding box center [360, 94] width 32 height 12
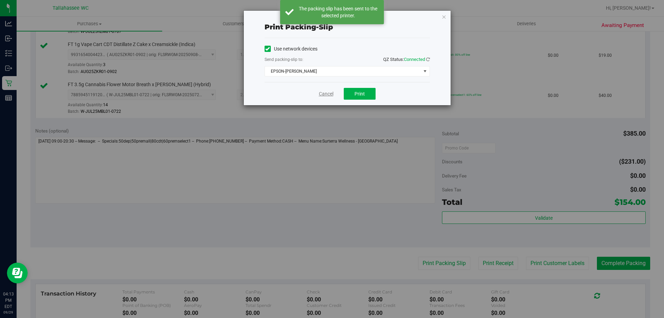
click at [329, 94] on link "Cancel" at bounding box center [326, 93] width 15 height 7
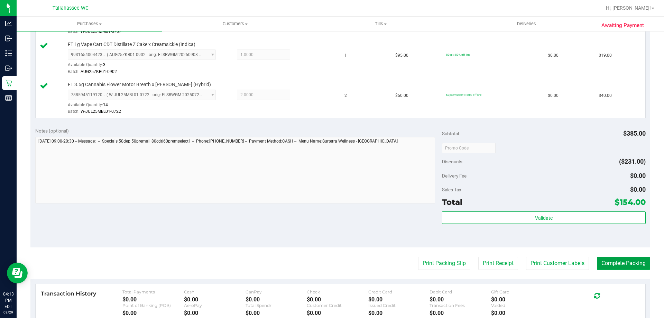
click at [634, 262] on button "Complete Packing" at bounding box center [623, 262] width 53 height 13
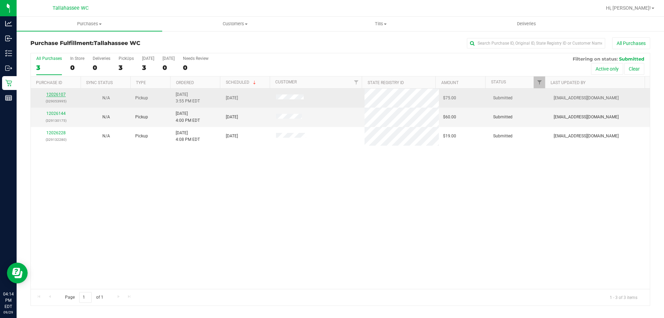
click at [58, 93] on link "12026107" at bounding box center [55, 94] width 19 height 5
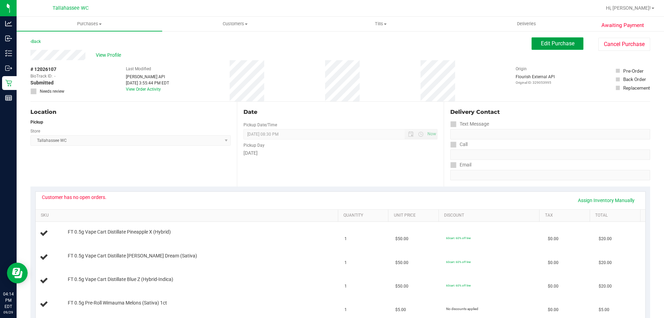
click at [541, 46] on span "Edit Purchase" at bounding box center [558, 43] width 34 height 7
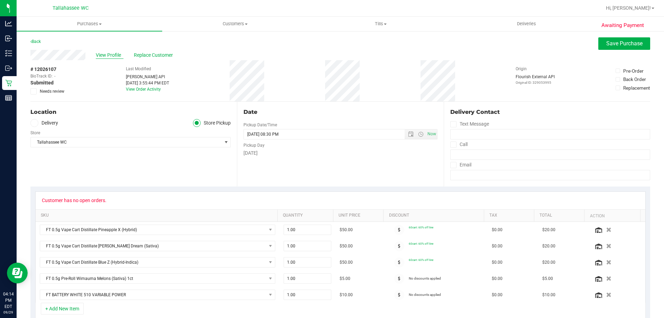
click at [118, 56] on span "View Profile" at bounding box center [110, 55] width 28 height 7
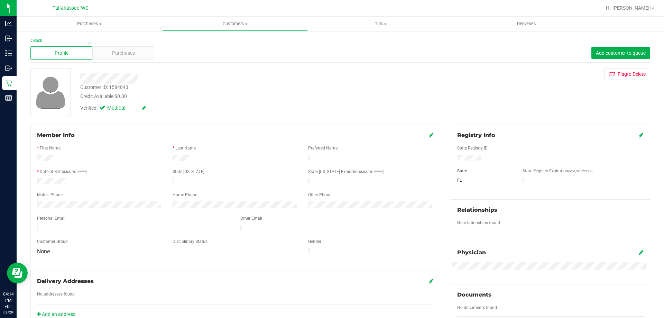
click at [120, 87] on div "Customer ID: 1584843" at bounding box center [104, 87] width 48 height 7
copy div "1584843"
click at [134, 51] on div "Purchases" at bounding box center [123, 52] width 62 height 13
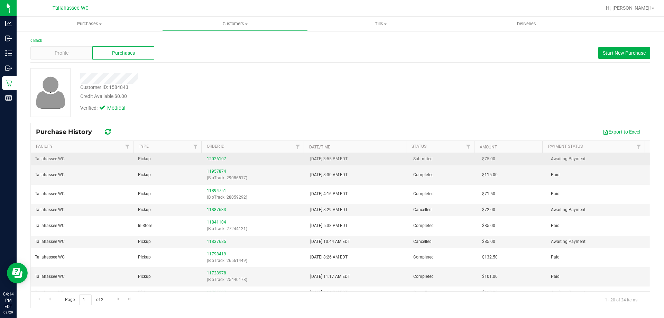
click at [211, 156] on div "12026107" at bounding box center [254, 159] width 95 height 7
click at [212, 157] on link "12026107" at bounding box center [216, 158] width 19 height 5
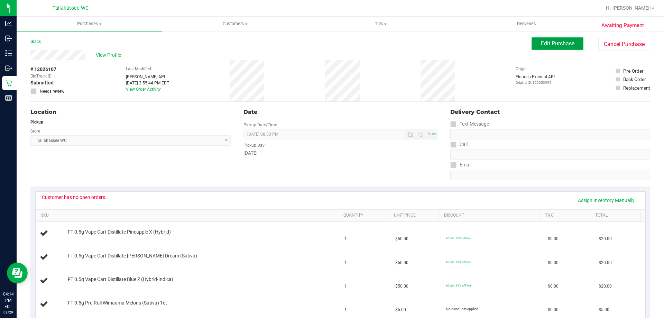
click at [557, 41] on span "Edit Purchase" at bounding box center [558, 43] width 34 height 7
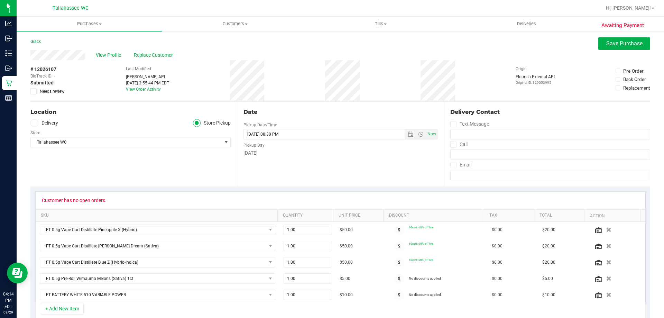
click at [37, 92] on label "Needs review" at bounding box center [47, 91] width 35 height 6
click at [0, 0] on input "Needs review" at bounding box center [0, 0] width 0 height 0
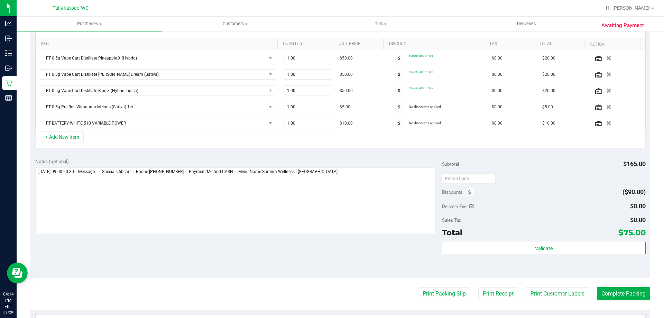
scroll to position [173, 0]
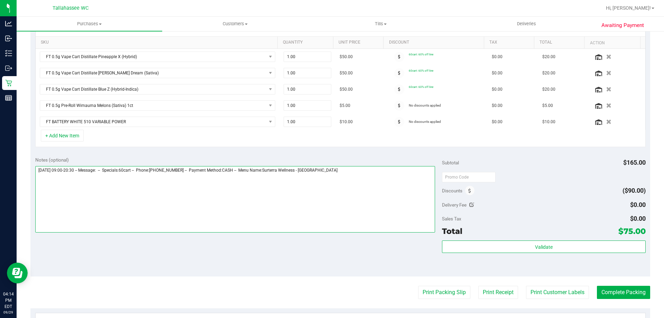
click at [352, 173] on textarea at bounding box center [235, 199] width 400 height 66
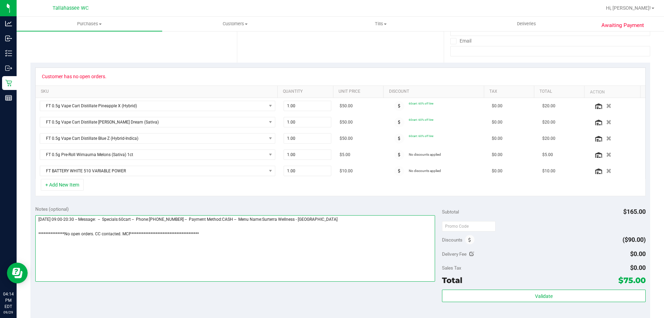
scroll to position [0, 0]
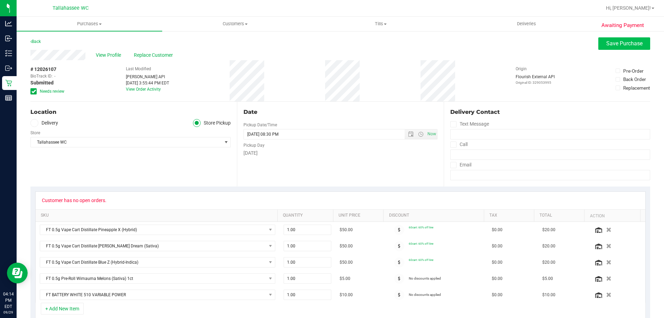
type textarea "**********"
click at [627, 41] on span "Save Purchase" at bounding box center [624, 43] width 36 height 7
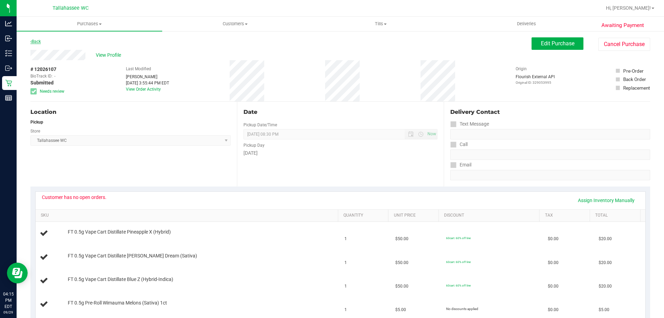
click at [33, 44] on link "Back" at bounding box center [35, 41] width 10 height 5
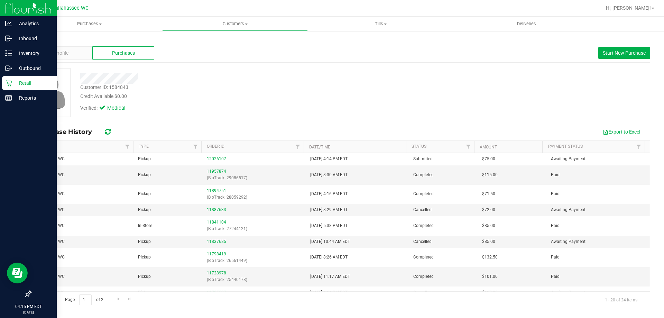
click at [32, 82] on p "Retail" at bounding box center [32, 83] width 41 height 8
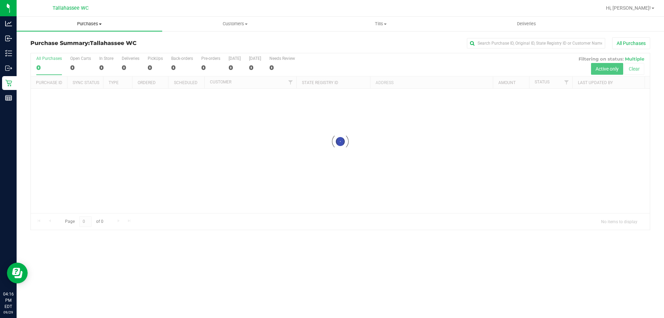
click at [93, 21] on span "Purchases" at bounding box center [90, 24] width 146 height 6
click at [57, 52] on span "Fulfillment" at bounding box center [38, 50] width 43 height 6
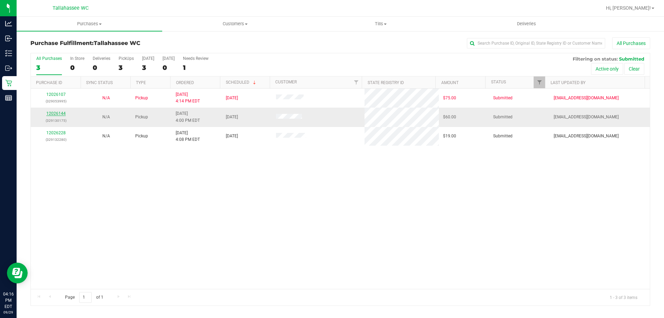
click at [55, 112] on link "12026144" at bounding box center [55, 113] width 19 height 5
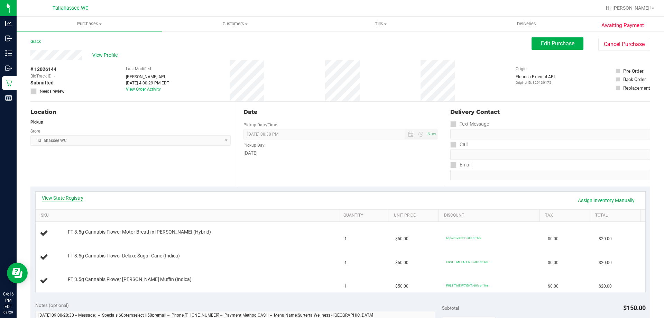
click at [61, 195] on link "View State Registry" at bounding box center [62, 197] width 41 height 7
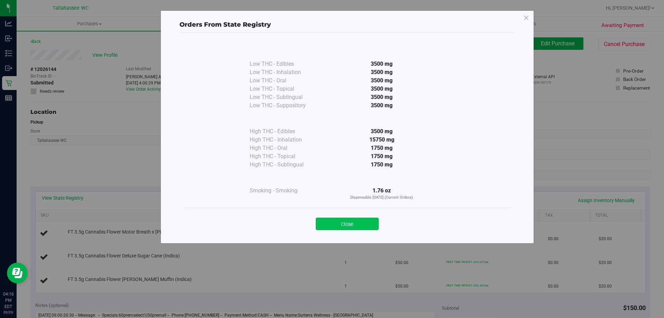
click at [356, 222] on button "Close" at bounding box center [347, 223] width 63 height 12
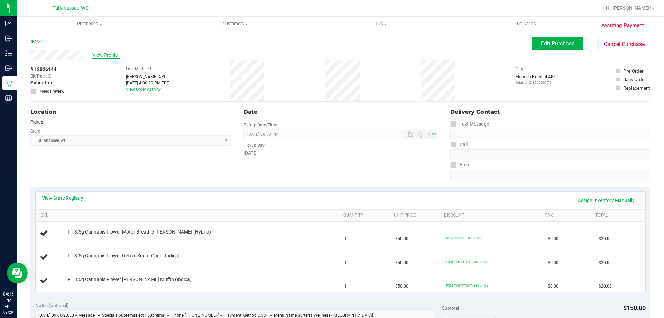
click at [110, 57] on span "View Profile" at bounding box center [106, 55] width 28 height 7
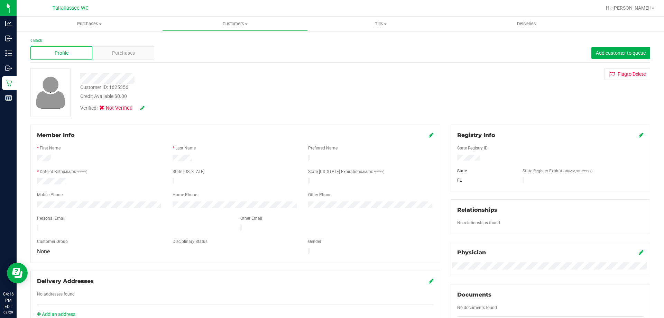
click at [144, 105] on icon at bounding box center [142, 107] width 4 height 5
click at [106, 110] on span at bounding box center [104, 109] width 6 height 6
click at [0, 0] on input "Medical" at bounding box center [0, 0] width 0 height 0
click at [154, 111] on icon at bounding box center [152, 108] width 6 height 5
click at [37, 41] on link "Back" at bounding box center [36, 40] width 12 height 5
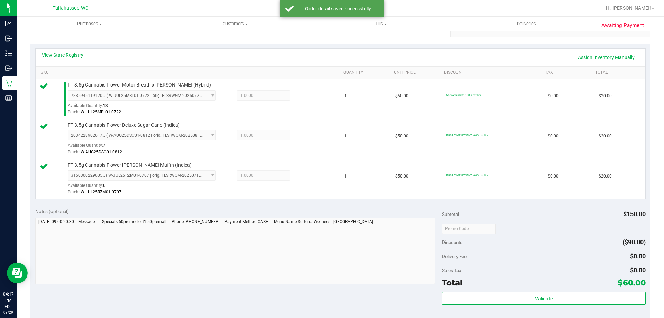
scroll to position [157, 0]
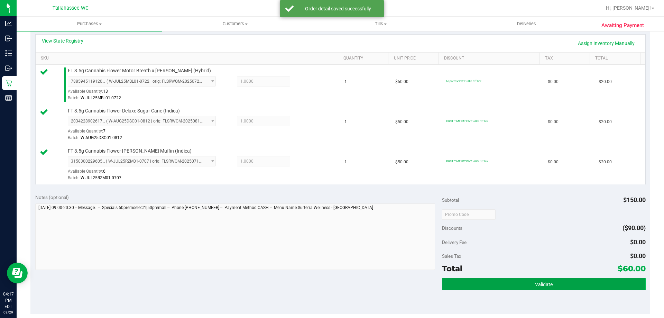
click at [530, 285] on button "Validate" at bounding box center [543, 284] width 203 height 12
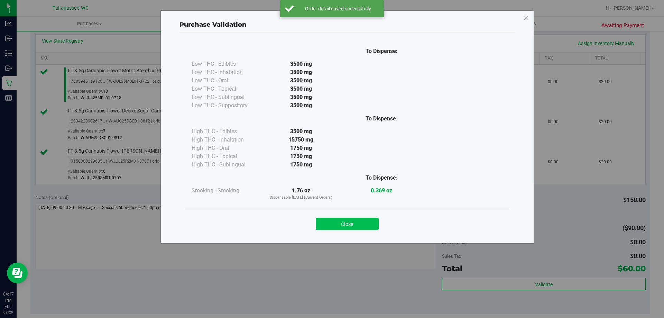
click at [368, 219] on button "Close" at bounding box center [347, 223] width 63 height 12
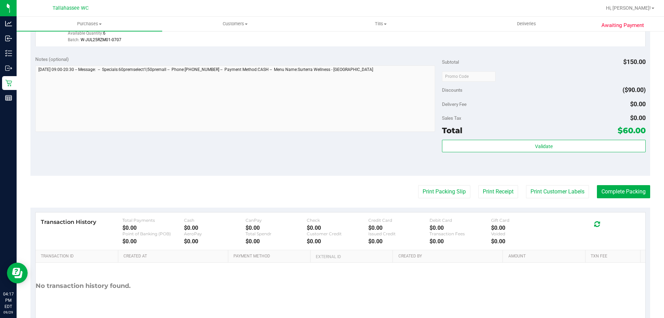
scroll to position [299, 0]
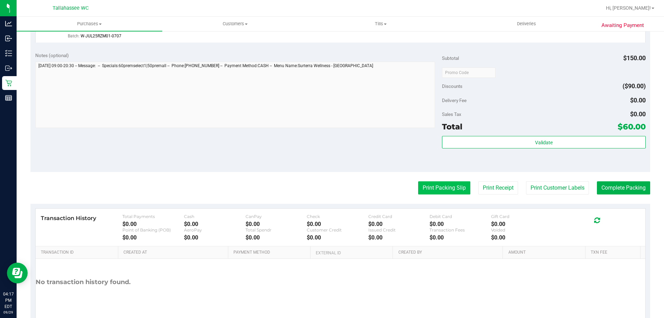
click at [449, 185] on button "Print Packing Slip" at bounding box center [444, 187] width 52 height 13
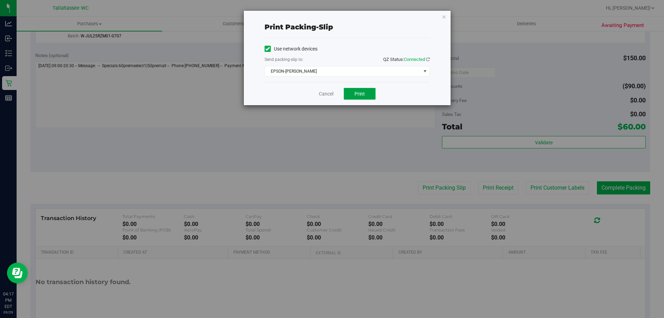
click at [368, 97] on button "Print" at bounding box center [360, 94] width 32 height 12
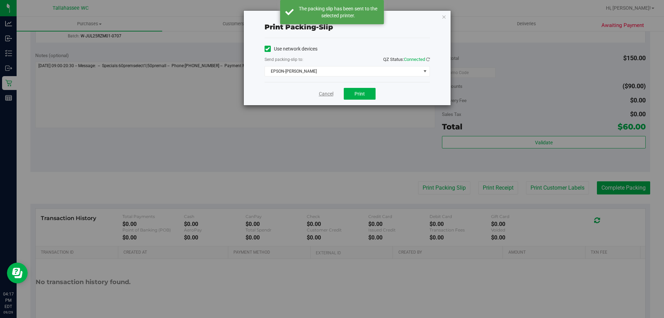
click at [328, 91] on link "Cancel" at bounding box center [326, 93] width 15 height 7
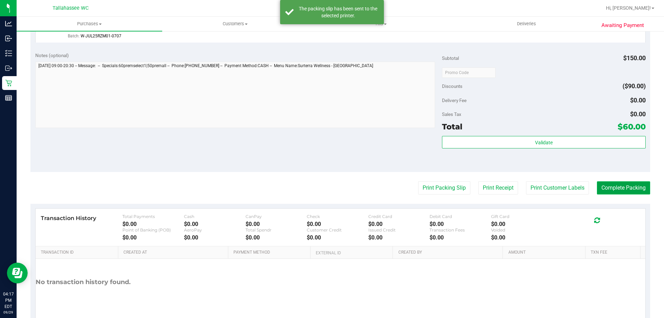
click at [612, 183] on button "Complete Packing" at bounding box center [623, 187] width 53 height 13
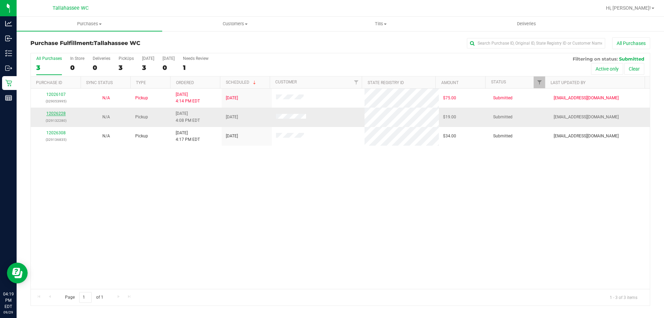
click at [50, 114] on link "12026228" at bounding box center [55, 113] width 19 height 5
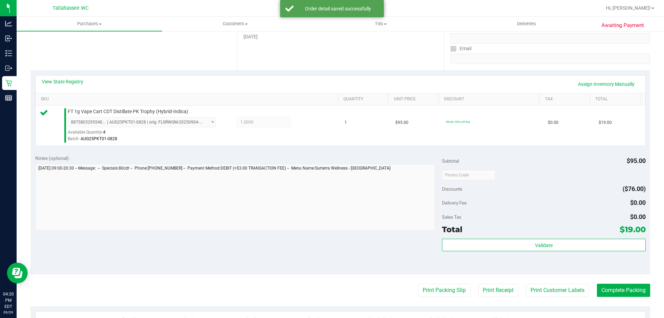
scroll to position [140, 0]
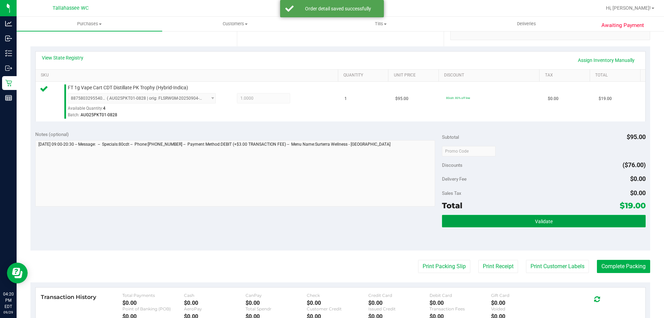
click at [529, 217] on button "Validate" at bounding box center [543, 221] width 203 height 12
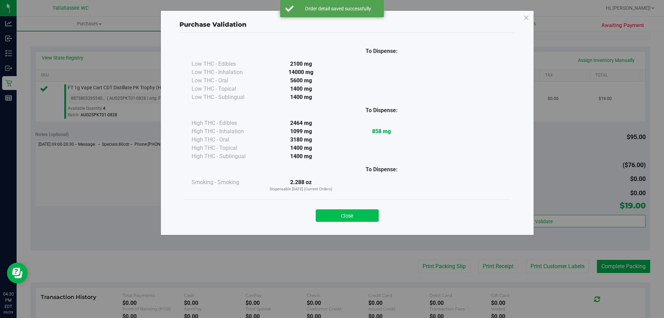
click at [378, 215] on button "Close" at bounding box center [347, 215] width 63 height 12
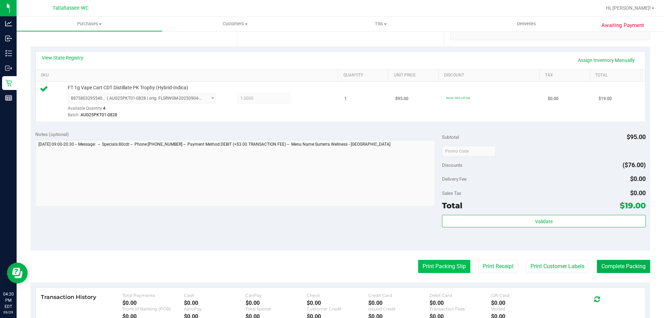
click at [448, 271] on button "Print Packing Slip" at bounding box center [444, 266] width 52 height 13
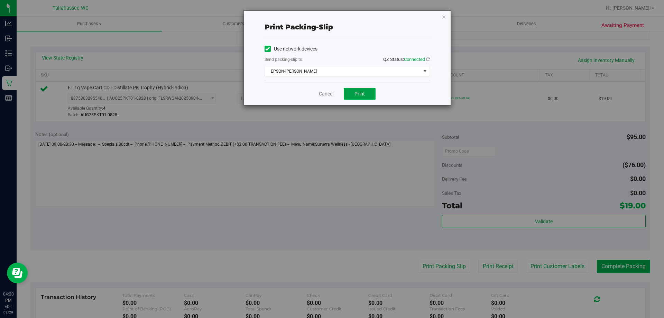
click at [366, 91] on button "Print" at bounding box center [360, 94] width 32 height 12
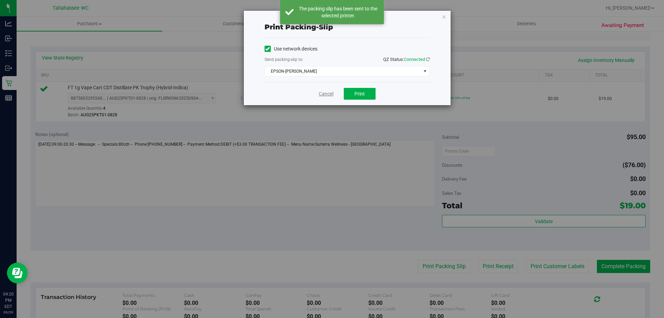
click at [328, 95] on link "Cancel" at bounding box center [326, 93] width 15 height 7
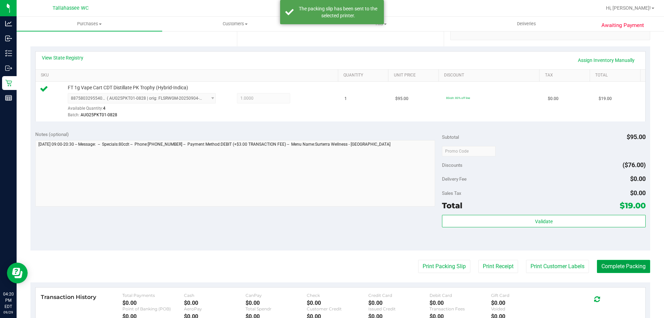
click at [635, 273] on button "Complete Packing" at bounding box center [623, 266] width 53 height 13
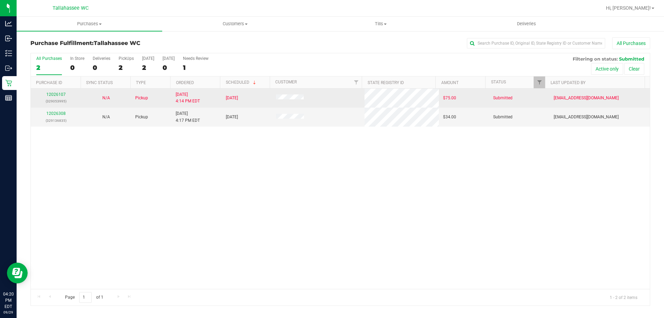
click at [60, 101] on p "(329053995)" at bounding box center [56, 101] width 42 height 7
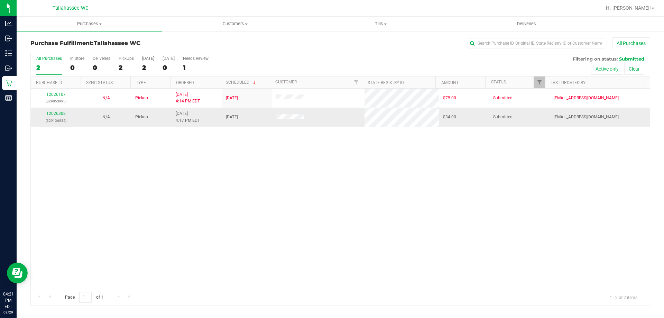
click at [65, 125] on td "12026308 (329136835)" at bounding box center [56, 117] width 50 height 19
click at [53, 115] on link "12026308" at bounding box center [55, 113] width 19 height 5
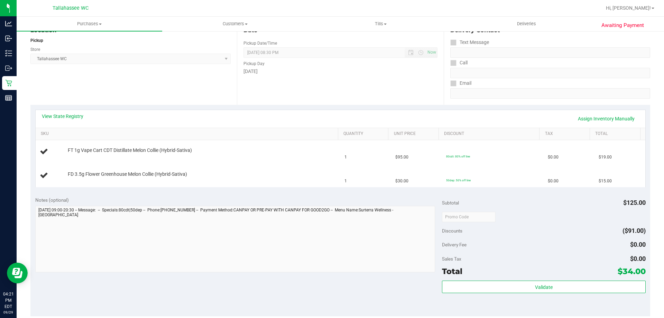
scroll to position [100, 0]
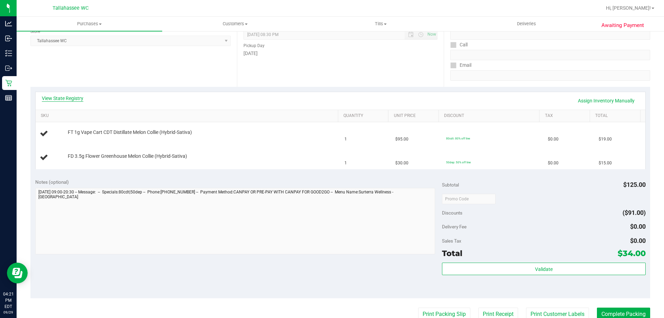
click at [72, 97] on link "View State Registry" at bounding box center [62, 98] width 41 height 7
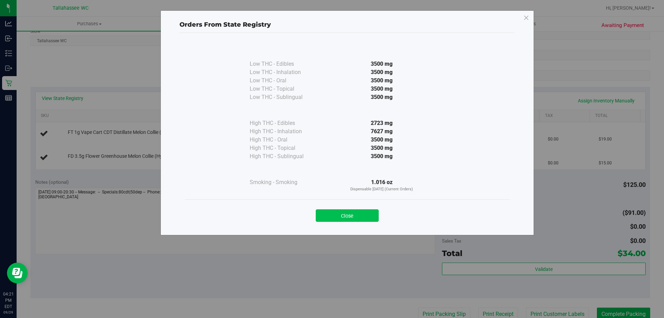
click at [352, 209] on button "Close" at bounding box center [347, 215] width 63 height 12
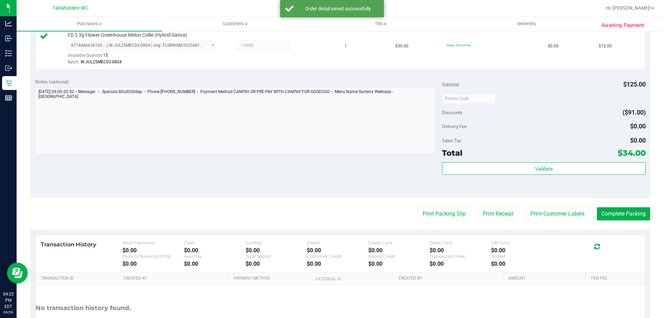
scroll to position [242, 0]
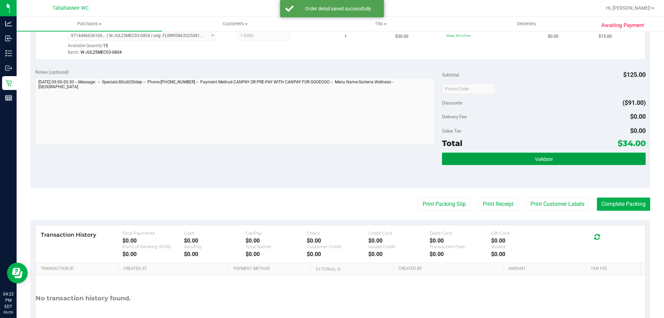
click at [533, 152] on button "Validate" at bounding box center [543, 158] width 203 height 12
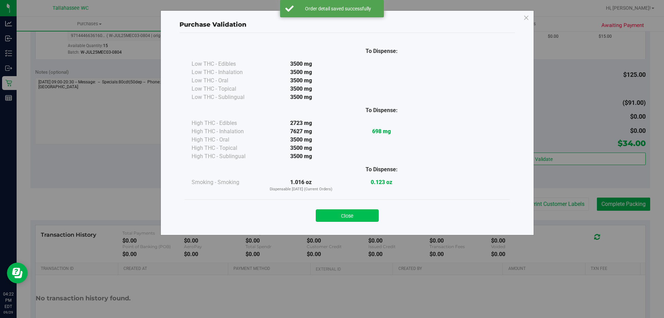
click at [354, 217] on button "Close" at bounding box center [347, 215] width 63 height 12
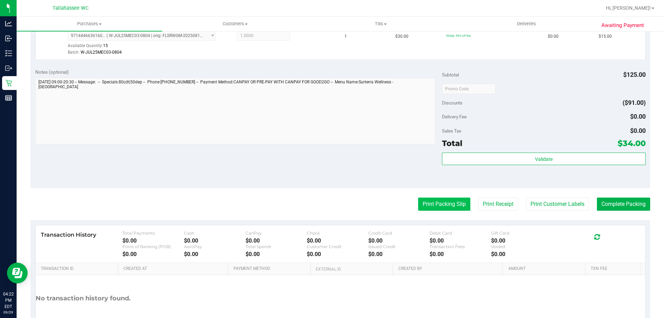
click at [450, 200] on button "Print Packing Slip" at bounding box center [444, 203] width 52 height 13
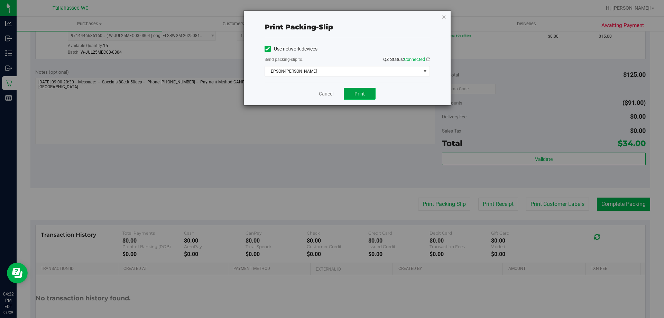
click at [362, 94] on span "Print" at bounding box center [359, 94] width 10 height 6
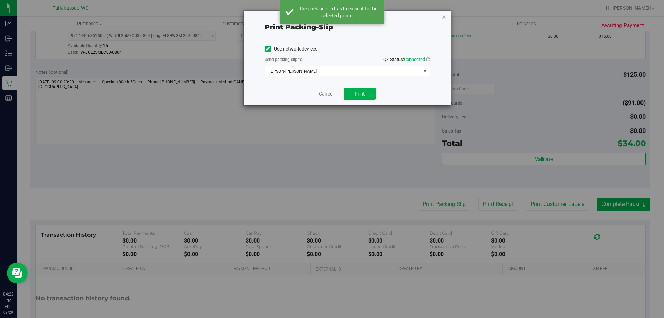
click at [323, 94] on link "Cancel" at bounding box center [326, 93] width 15 height 7
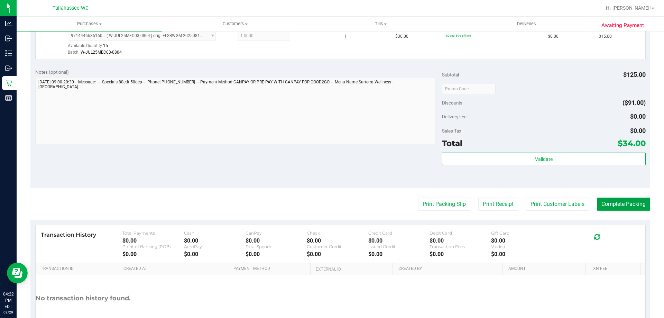
click at [633, 204] on button "Complete Packing" at bounding box center [623, 203] width 53 height 13
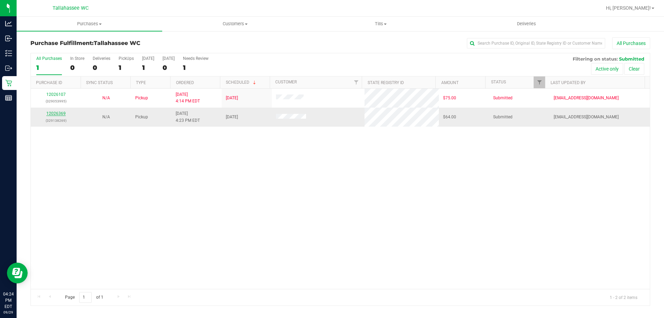
click at [57, 113] on link "12026369" at bounding box center [55, 113] width 19 height 5
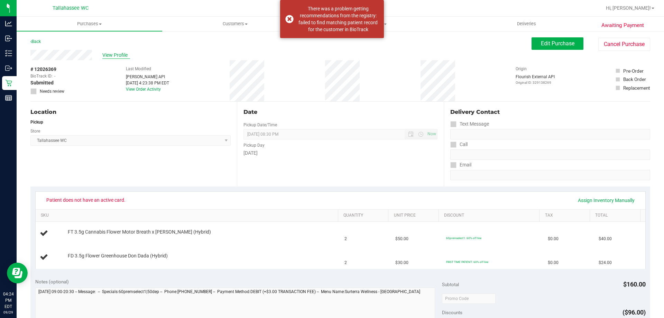
click at [122, 54] on span "View Profile" at bounding box center [116, 55] width 28 height 7
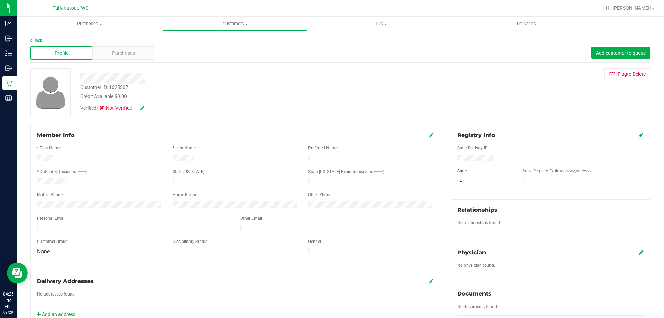
click at [638, 135] on icon at bounding box center [640, 135] width 5 height 6
click at [637, 136] on icon at bounding box center [640, 136] width 6 height 6
click at [143, 108] on icon at bounding box center [142, 107] width 4 height 5
click at [103, 109] on icon at bounding box center [104, 109] width 4 height 0
click at [0, 0] on input "Medical" at bounding box center [0, 0] width 0 height 0
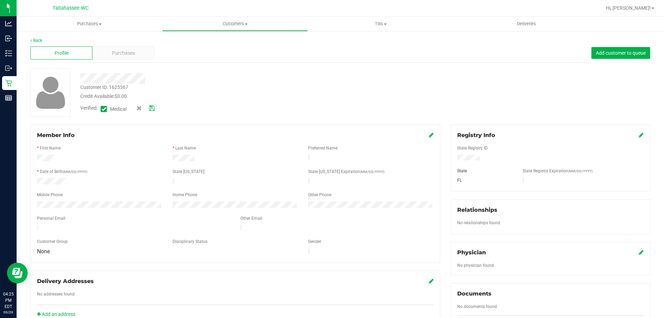
click at [150, 108] on icon at bounding box center [152, 108] width 6 height 5
click at [144, 52] on div "Purchases" at bounding box center [123, 52] width 62 height 13
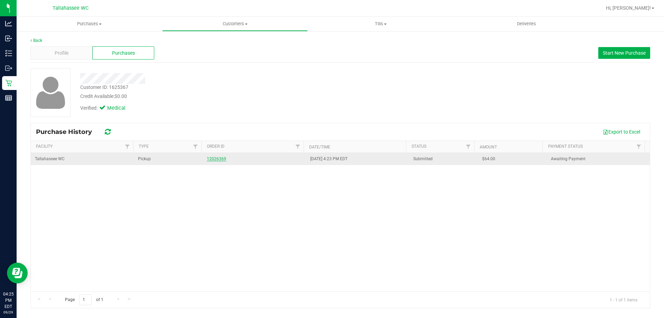
click at [215, 157] on link "12026369" at bounding box center [216, 158] width 19 height 5
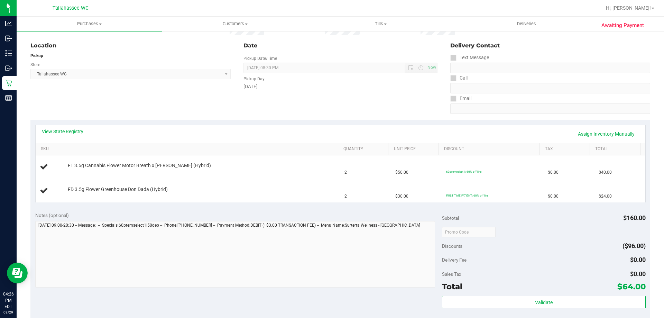
scroll to position [69, 0]
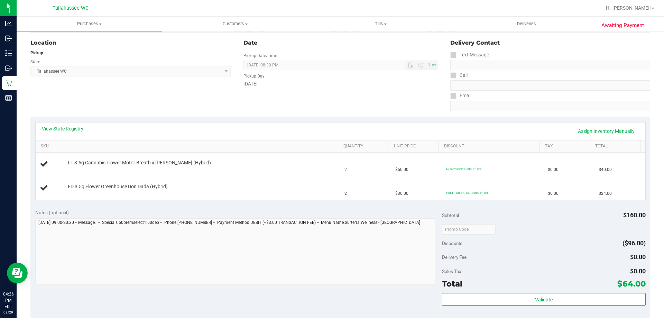
click at [69, 128] on link "View State Registry" at bounding box center [62, 128] width 41 height 7
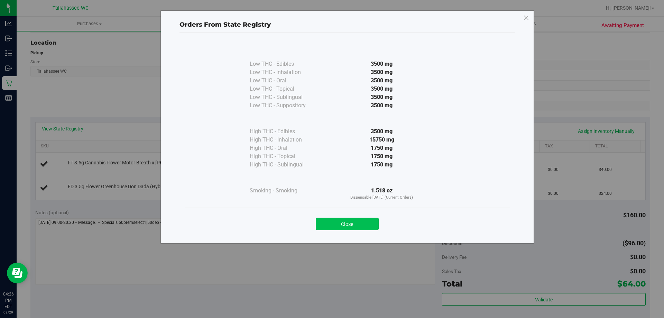
click at [371, 227] on button "Close" at bounding box center [347, 223] width 63 height 12
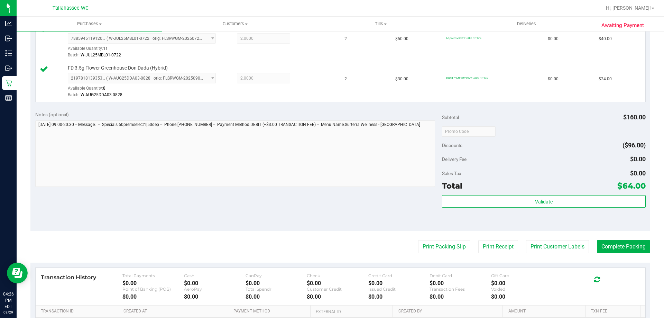
scroll to position [233, 0]
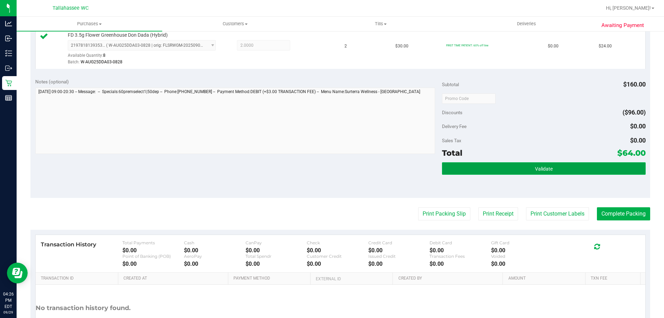
click at [532, 162] on button "Validate" at bounding box center [543, 168] width 203 height 12
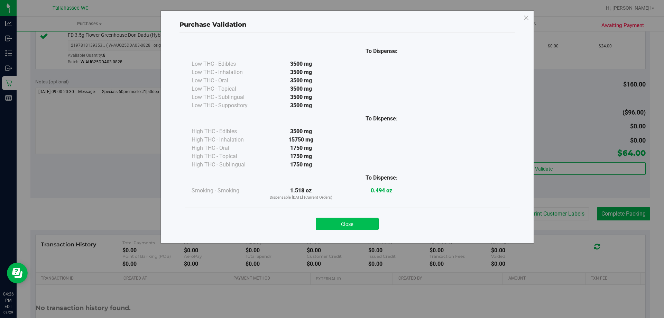
click at [365, 218] on button "Close" at bounding box center [347, 223] width 63 height 12
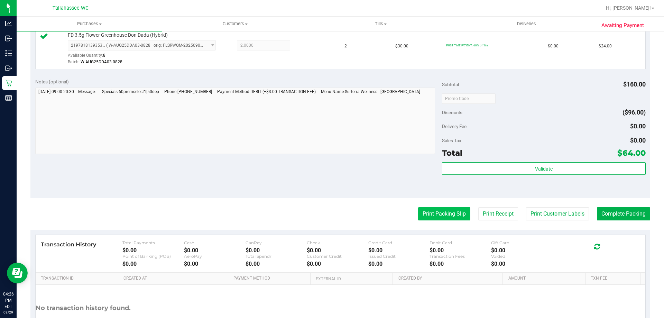
click at [451, 212] on button "Print Packing Slip" at bounding box center [444, 213] width 52 height 13
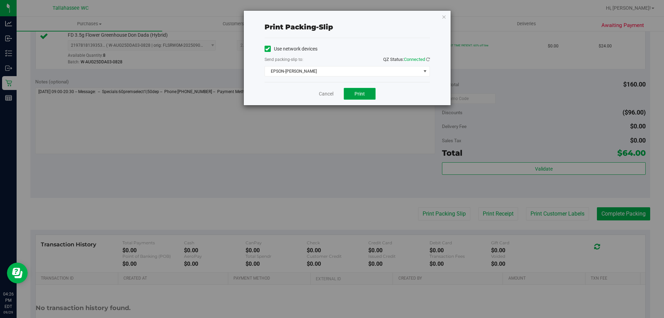
click at [363, 93] on span "Print" at bounding box center [359, 94] width 10 height 6
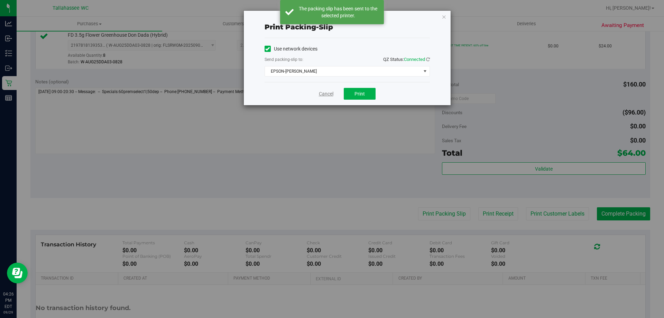
click at [326, 93] on link "Cancel" at bounding box center [326, 93] width 15 height 7
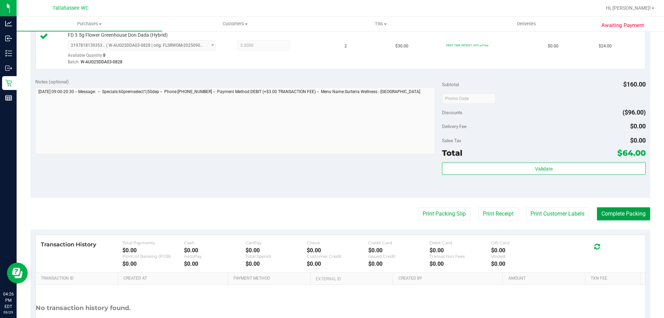
click at [626, 207] on button "Complete Packing" at bounding box center [623, 213] width 53 height 13
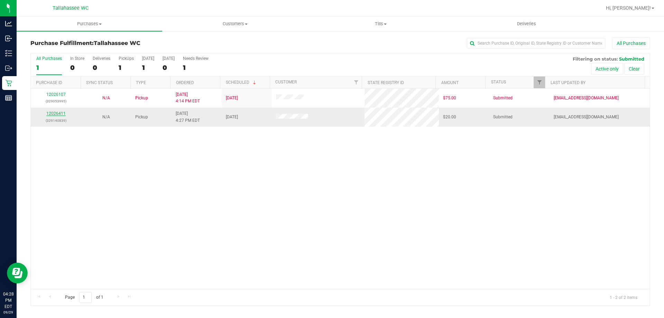
click at [57, 112] on link "12026411" at bounding box center [55, 113] width 19 height 5
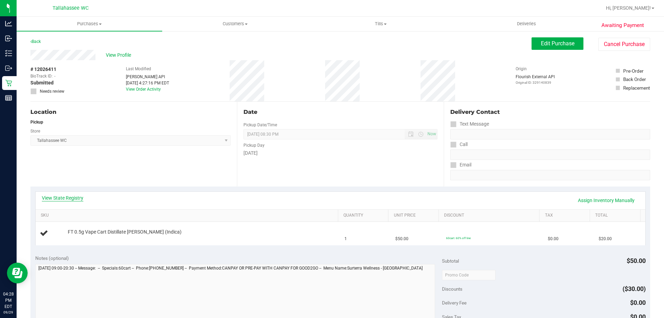
click at [74, 195] on link "View State Registry" at bounding box center [62, 197] width 41 height 7
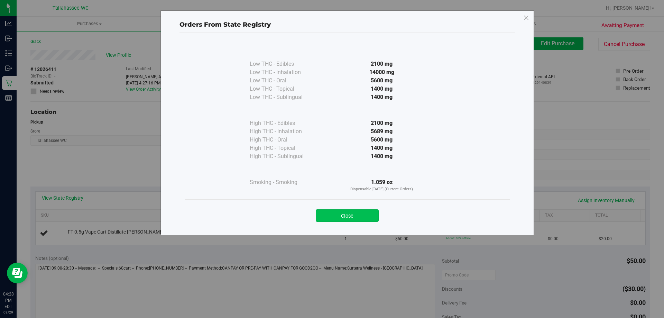
click at [359, 211] on button "Close" at bounding box center [347, 215] width 63 height 12
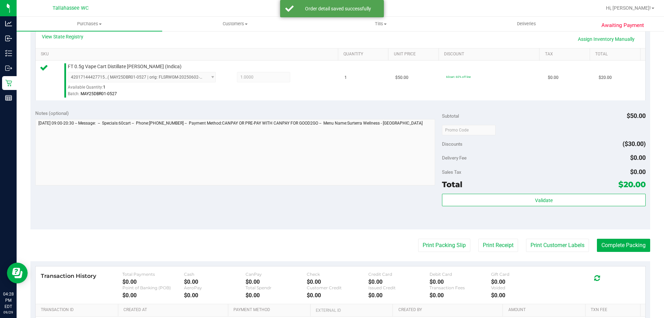
scroll to position [167, 0]
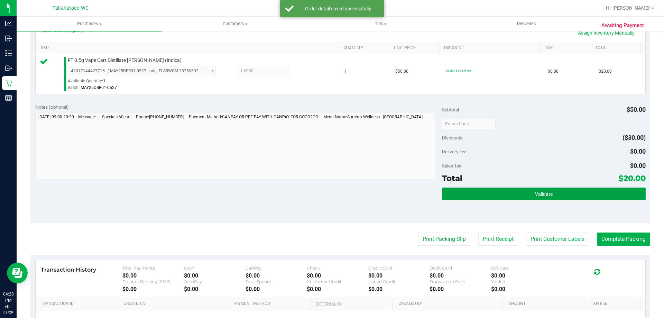
click at [521, 198] on button "Validate" at bounding box center [543, 193] width 203 height 12
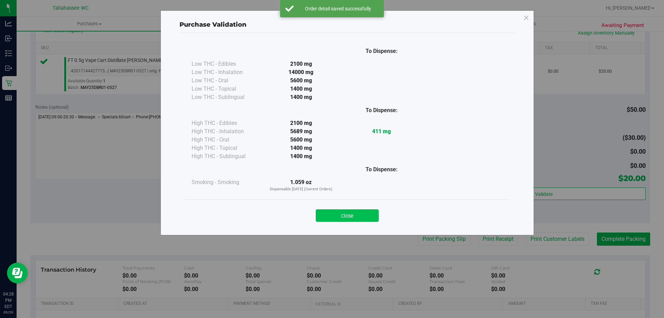
click at [363, 209] on button "Close" at bounding box center [347, 215] width 63 height 12
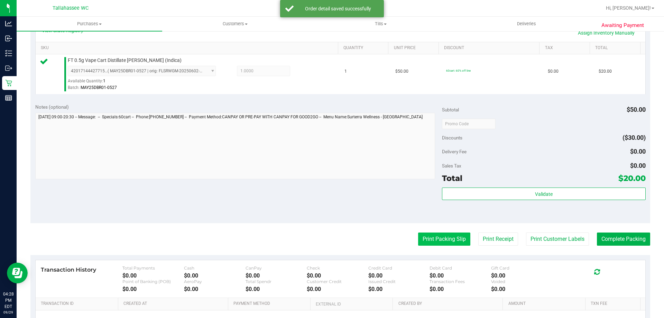
click at [448, 238] on button "Print Packing Slip" at bounding box center [444, 238] width 52 height 13
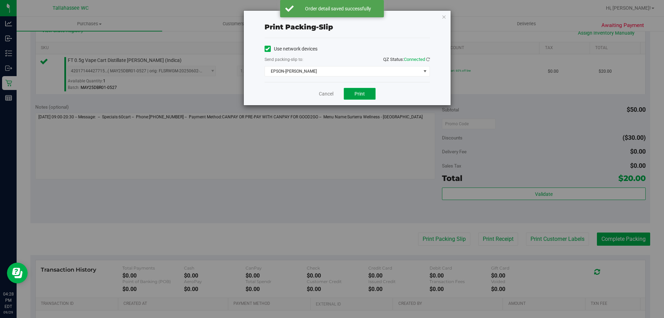
click at [367, 96] on button "Print" at bounding box center [360, 94] width 32 height 12
click at [329, 95] on link "Cancel" at bounding box center [326, 93] width 15 height 7
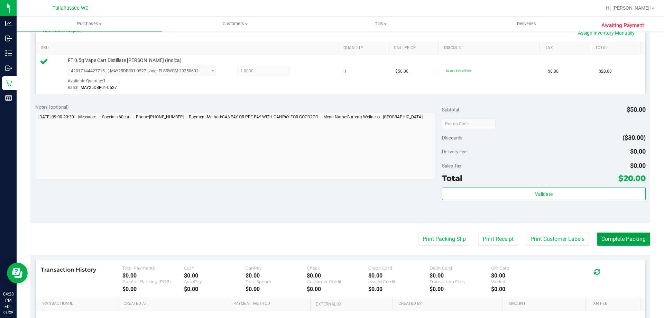
click at [639, 239] on button "Complete Packing" at bounding box center [623, 238] width 53 height 13
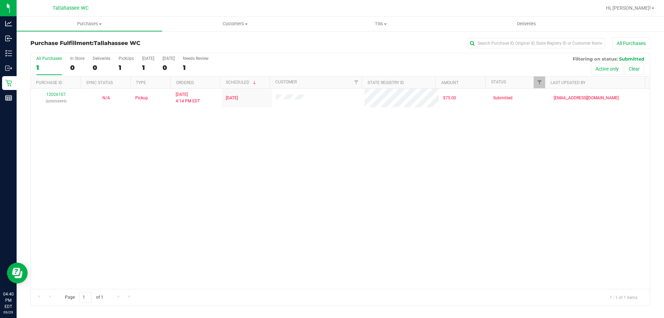
click at [359, 230] on div "12026107 (329053995) N/A Pickup 9/29/2025 4:14 PM EDT 9/29/2025 $75.00 Submitte…" at bounding box center [340, 188] width 619 height 200
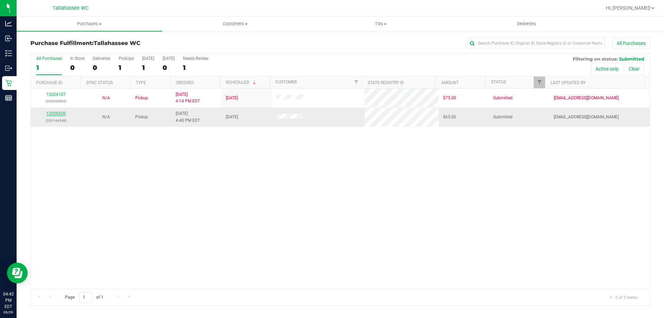
click at [56, 112] on link "12026520" at bounding box center [55, 113] width 19 height 5
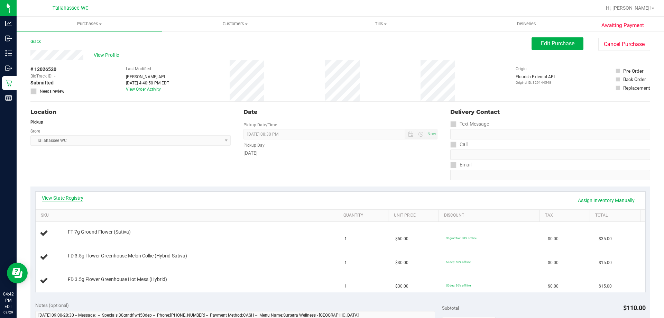
click at [73, 199] on link "View State Registry" at bounding box center [62, 197] width 41 height 7
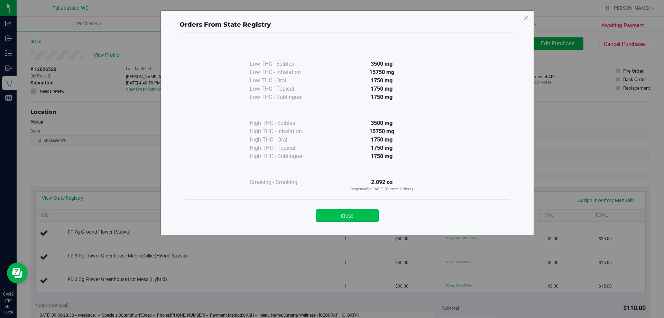
click at [361, 215] on button "Close" at bounding box center [347, 215] width 63 height 12
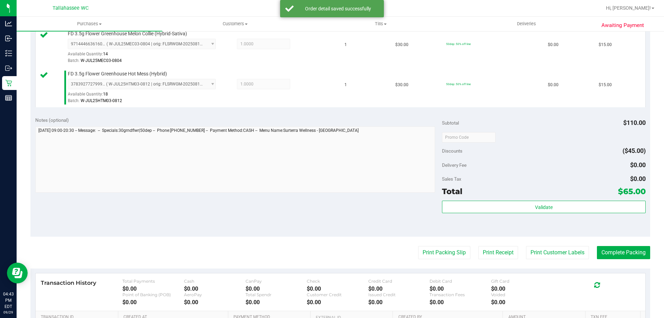
scroll to position [250, 0]
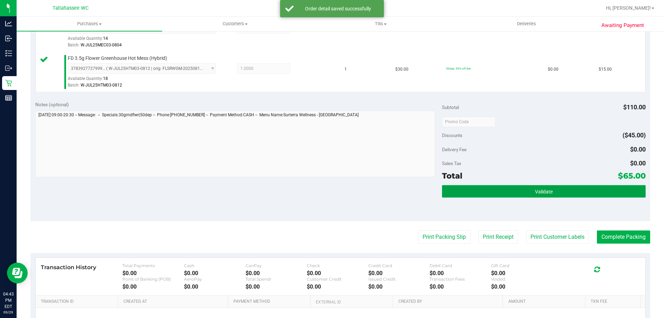
click at [536, 187] on button "Validate" at bounding box center [543, 191] width 203 height 12
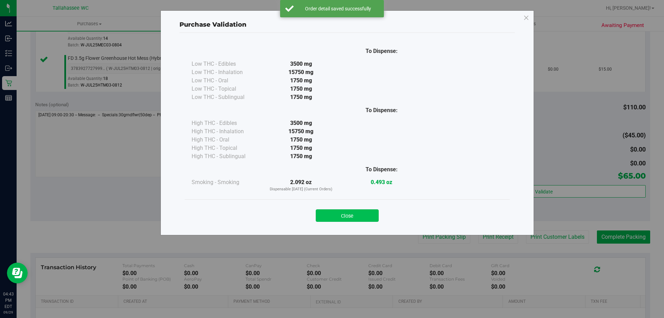
click at [365, 214] on button "Close" at bounding box center [347, 215] width 63 height 12
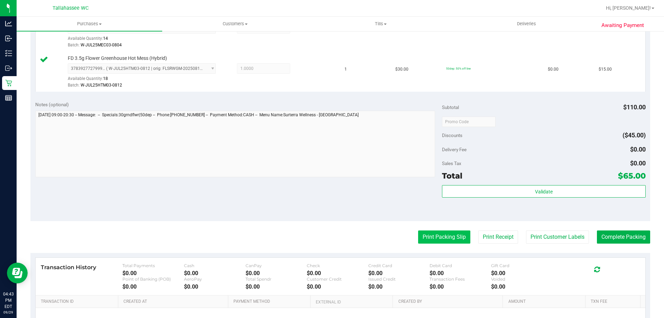
click at [460, 243] on button "Print Packing Slip" at bounding box center [444, 236] width 52 height 13
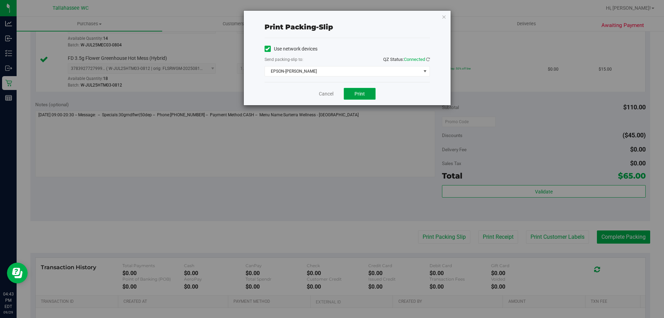
click at [369, 88] on button "Print" at bounding box center [360, 94] width 32 height 12
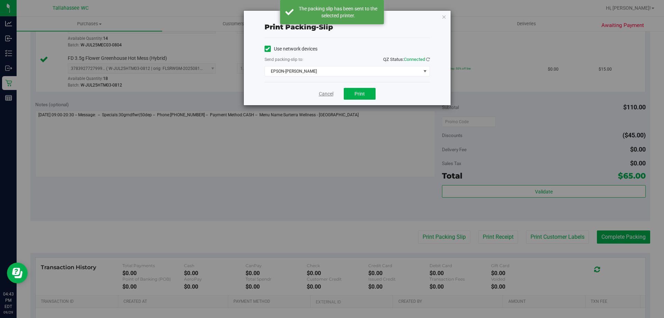
click at [326, 96] on link "Cancel" at bounding box center [326, 93] width 15 height 7
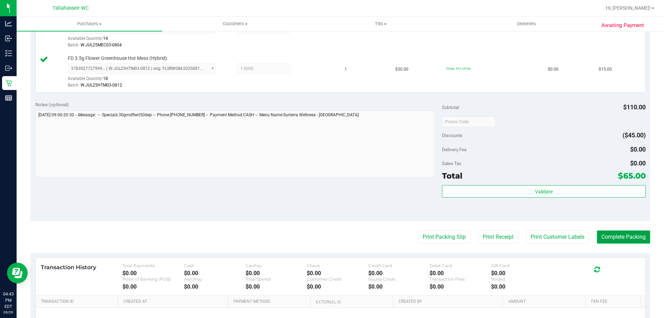
click at [637, 236] on button "Complete Packing" at bounding box center [623, 236] width 53 height 13
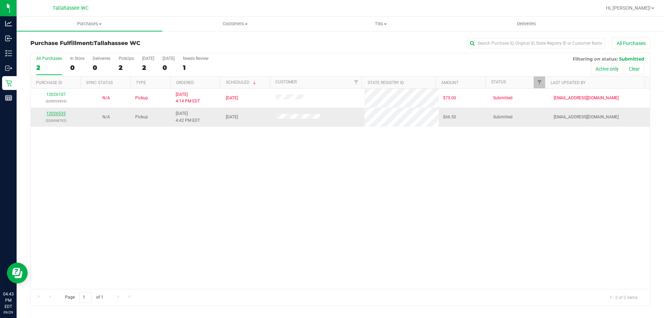
click at [54, 112] on link "12026535" at bounding box center [55, 113] width 19 height 5
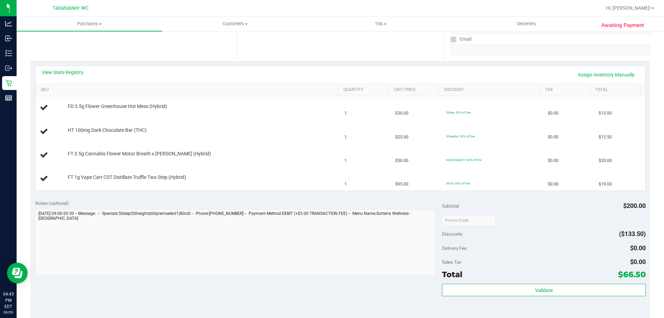
scroll to position [125, 0]
click at [67, 70] on link "View State Registry" at bounding box center [62, 72] width 41 height 7
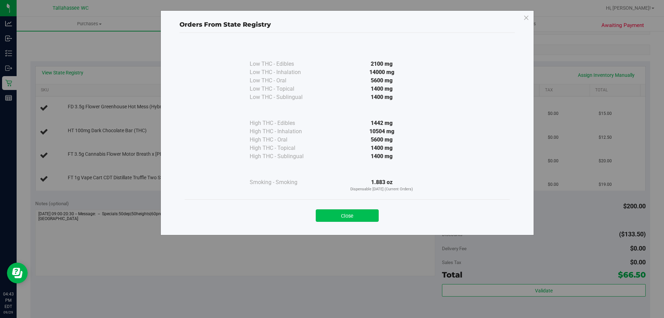
click at [356, 212] on button "Close" at bounding box center [347, 215] width 63 height 12
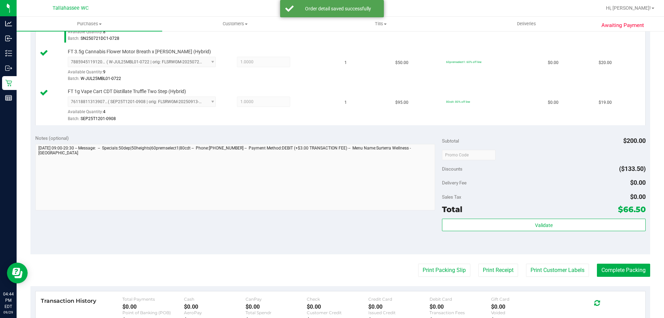
scroll to position [323, 0]
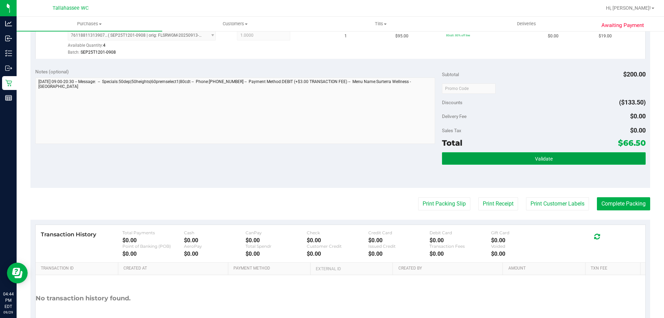
click at [518, 162] on button "Validate" at bounding box center [543, 158] width 203 height 12
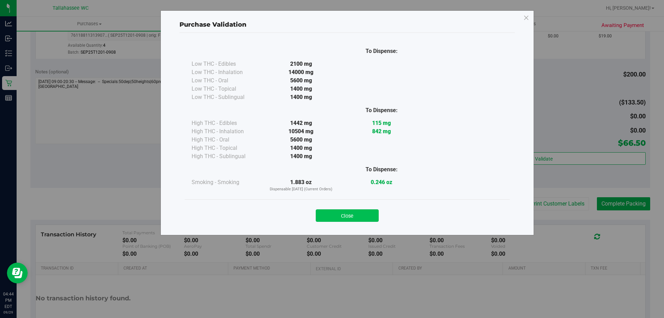
click at [355, 220] on button "Close" at bounding box center [347, 215] width 63 height 12
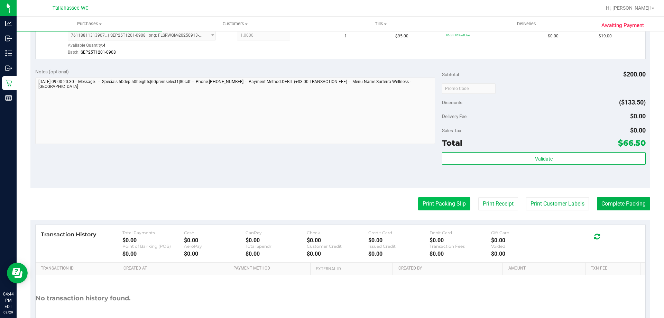
click at [446, 201] on button "Print Packing Slip" at bounding box center [444, 203] width 52 height 13
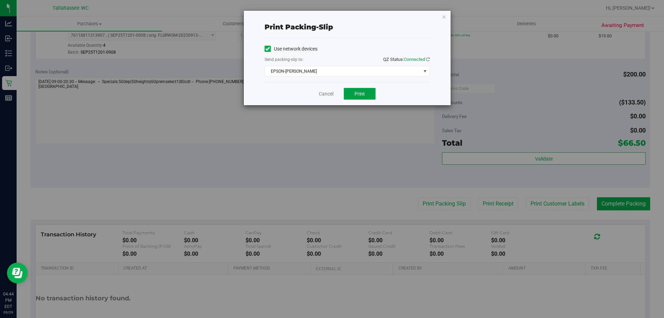
click at [365, 98] on button "Print" at bounding box center [360, 94] width 32 height 12
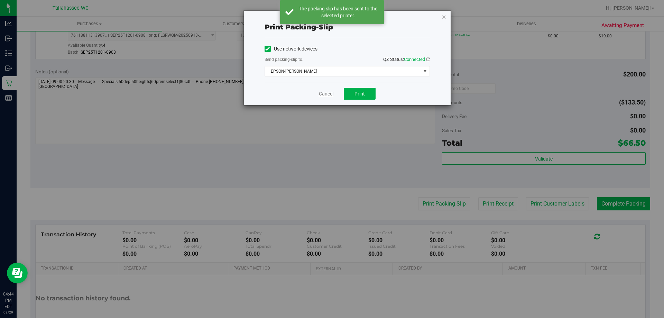
click at [327, 94] on link "Cancel" at bounding box center [326, 93] width 15 height 7
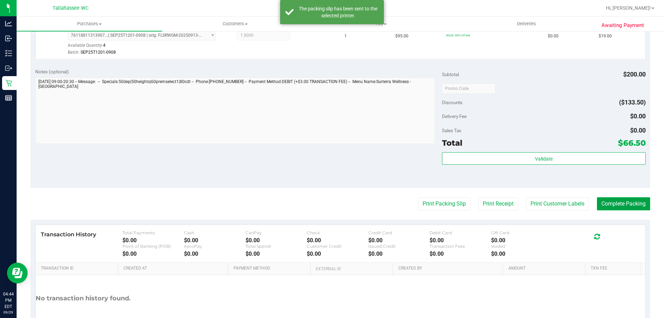
click at [639, 209] on button "Complete Packing" at bounding box center [623, 203] width 53 height 13
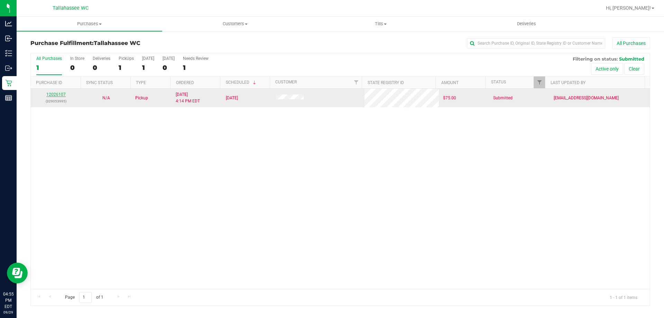
click at [58, 93] on link "12026107" at bounding box center [55, 94] width 19 height 5
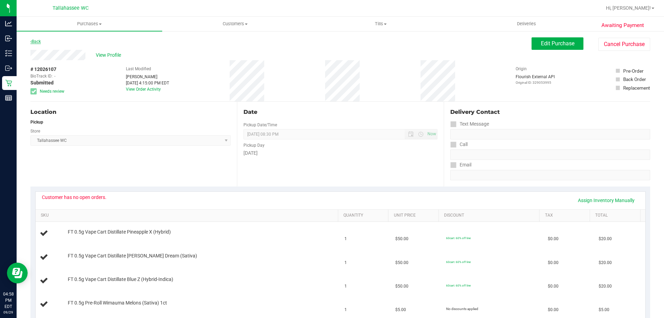
click at [37, 40] on link "Back" at bounding box center [35, 41] width 10 height 5
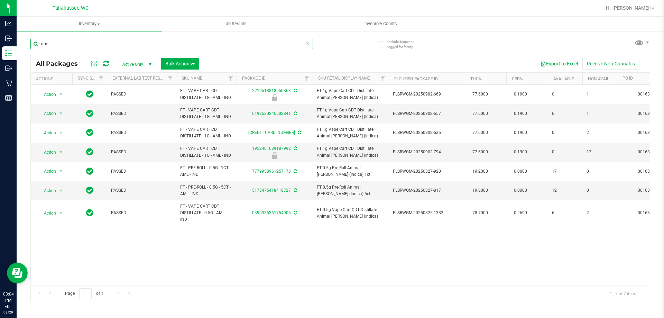
click at [130, 45] on input "aml" at bounding box center [171, 44] width 282 height 10
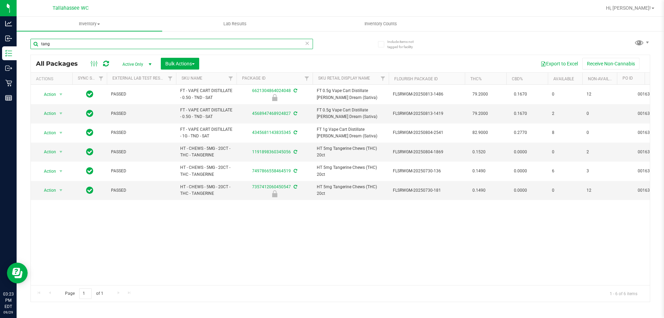
click at [78, 41] on input "tang" at bounding box center [171, 44] width 282 height 10
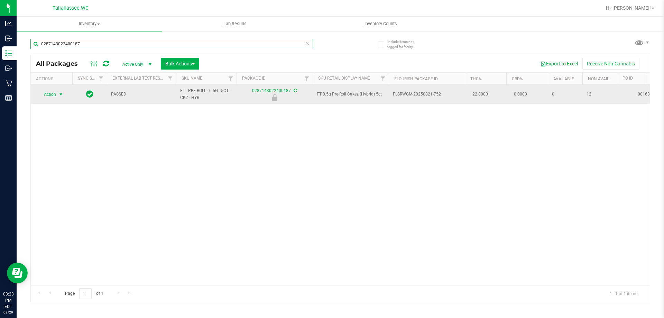
type input "0287143022400187"
click at [56, 94] on span "Action" at bounding box center [47, 95] width 19 height 10
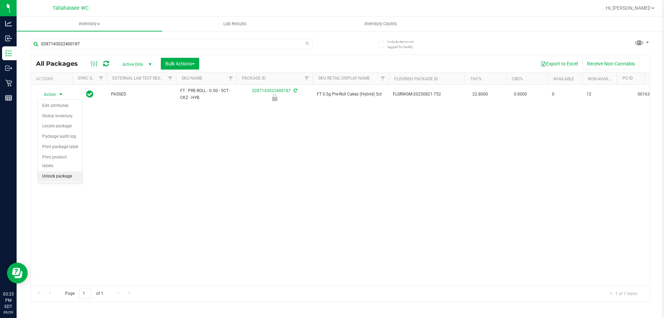
click at [72, 171] on li "Unlock package" at bounding box center [60, 176] width 44 height 10
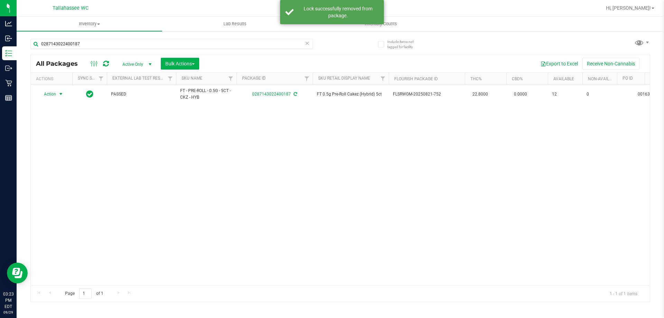
click at [59, 96] on span "select" at bounding box center [61, 94] width 6 height 6
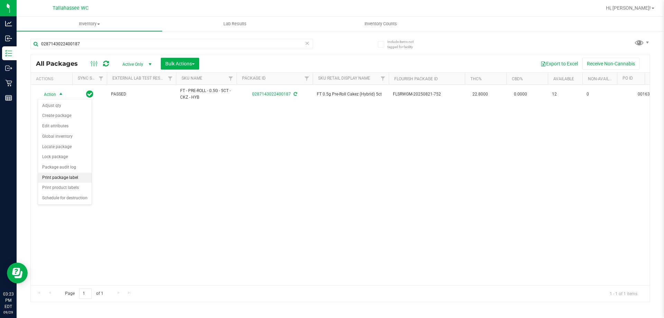
drag, startPoint x: 85, startPoint y: 177, endPoint x: 90, endPoint y: 175, distance: 4.6
click at [85, 177] on li "Print package label" at bounding box center [65, 177] width 54 height 10
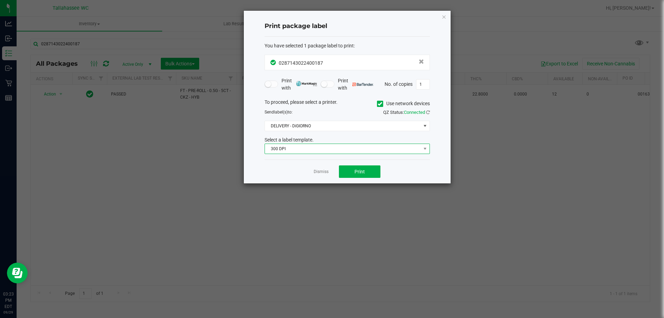
click at [355, 152] on span "300 DPI" at bounding box center [343, 149] width 156 height 10
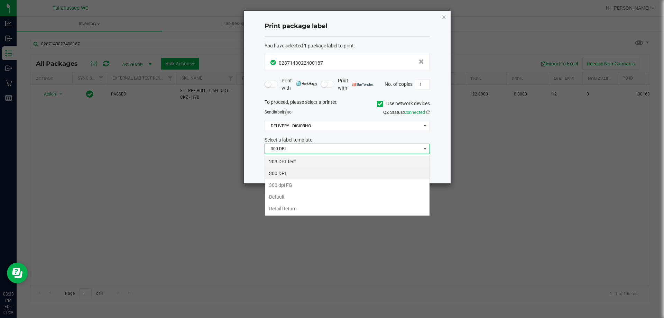
scroll to position [10, 165]
click at [332, 159] on li "203 DPI Test" at bounding box center [347, 162] width 165 height 12
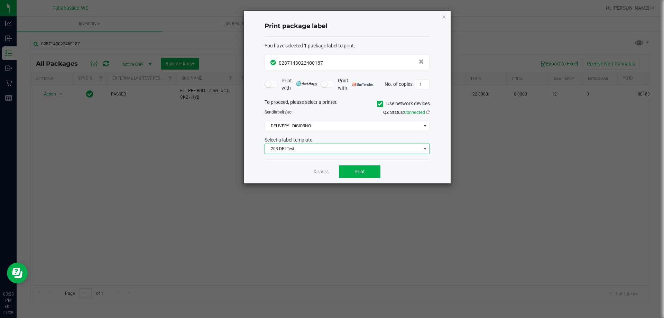
click at [301, 165] on div "Dismiss Print" at bounding box center [346, 171] width 165 height 24
click at [371, 170] on button "Print" at bounding box center [359, 171] width 41 height 12
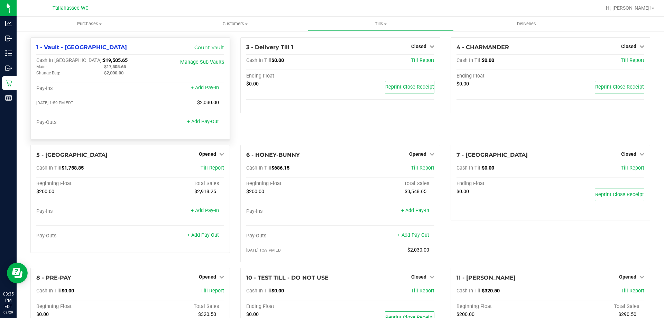
click at [114, 67] on span "$17,505.65" at bounding box center [115, 66] width 22 height 5
drag, startPoint x: 114, startPoint y: 67, endPoint x: 120, endPoint y: 66, distance: 6.0
click at [115, 66] on span "$17,505.65" at bounding box center [115, 66] width 22 height 5
copy span "17,505.65"
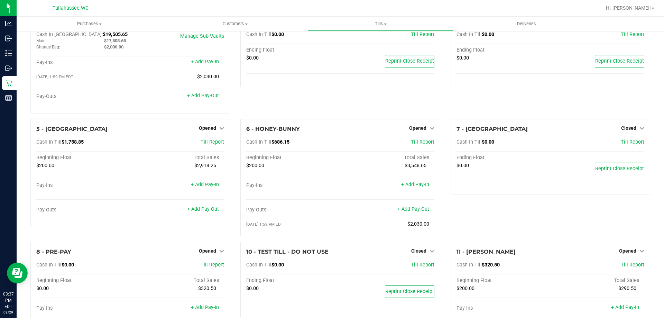
scroll to position [72, 0]
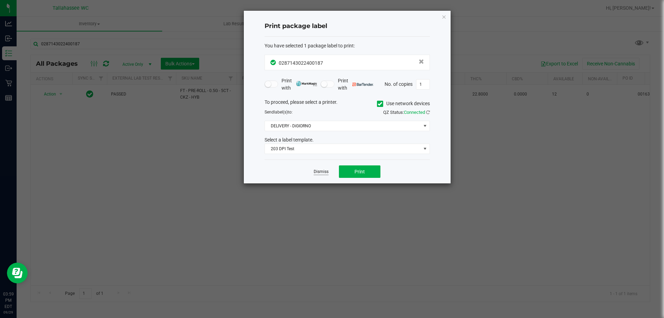
click at [324, 170] on link "Dismiss" at bounding box center [321, 172] width 15 height 6
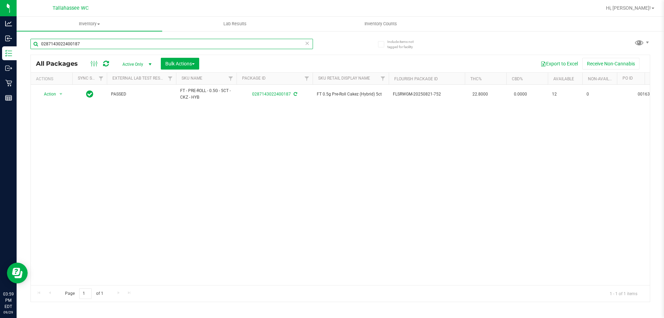
click at [194, 45] on input "0287143022400187" at bounding box center [171, 44] width 282 height 10
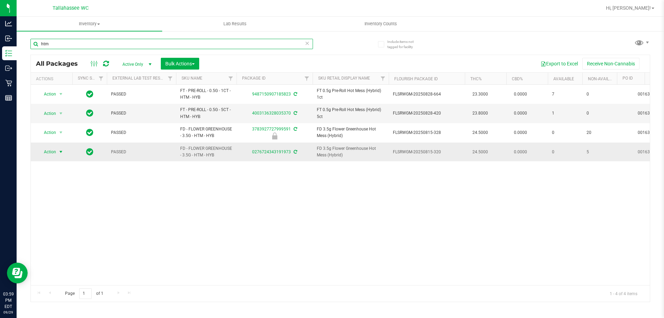
type input "htm"
click at [58, 153] on span "select" at bounding box center [61, 152] width 9 height 10
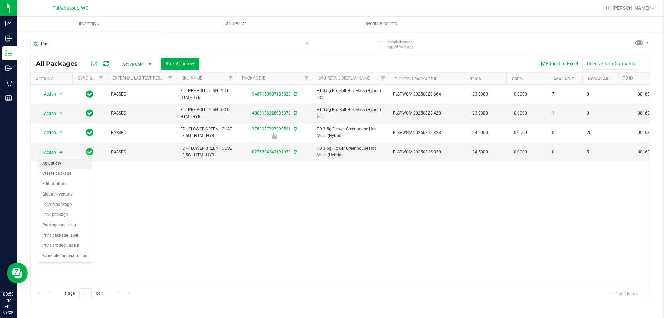
click at [82, 166] on li "Adjust qty" at bounding box center [65, 163] width 54 height 10
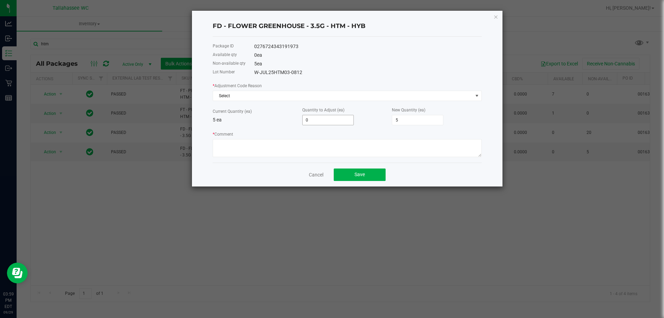
click at [330, 124] on input "0" at bounding box center [327, 120] width 51 height 10
type input "1"
type input "6"
type input "1"
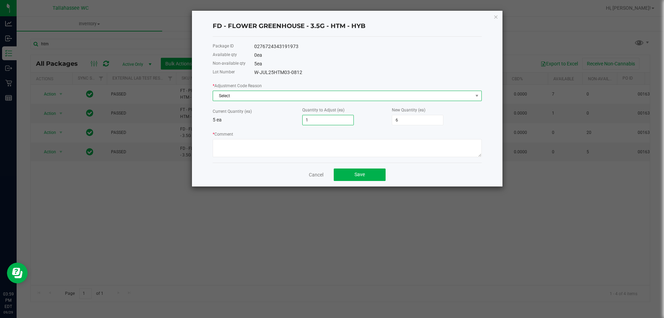
click at [354, 94] on span "Select" at bounding box center [343, 96] width 260 height 10
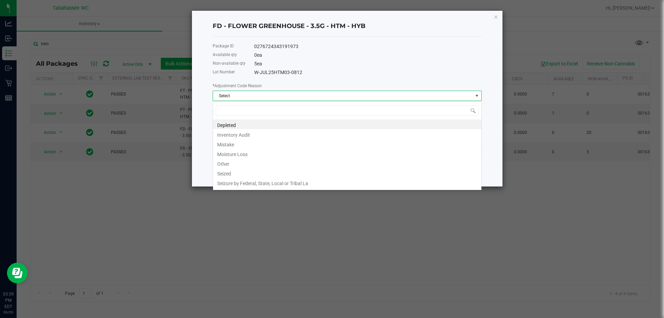
scroll to position [10, 269]
click at [249, 142] on li "Mistake" at bounding box center [347, 144] width 268 height 10
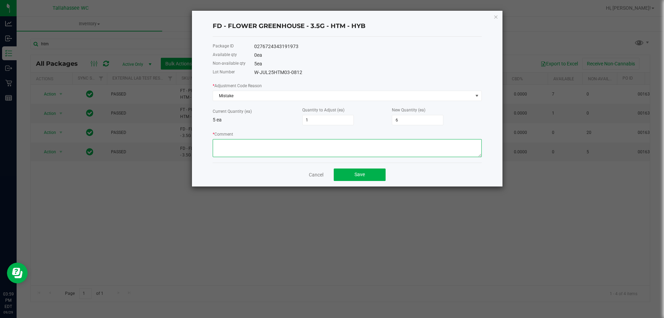
click at [292, 155] on textarea "* Comment" at bounding box center [347, 148] width 269 height 18
type textarea "Allocation Error, transacted inaccurate product"
click at [345, 176] on button "Save" at bounding box center [360, 174] width 52 height 12
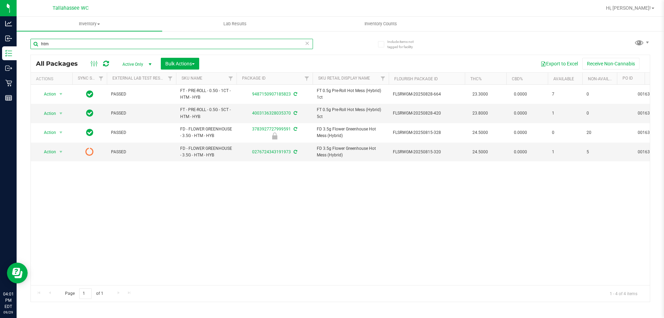
click at [149, 44] on input "htm" at bounding box center [171, 44] width 282 height 10
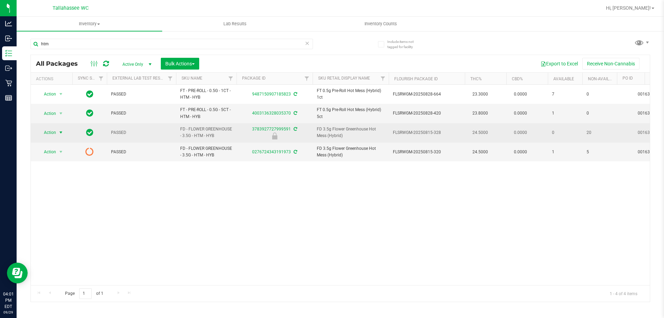
click at [56, 132] on span "Action" at bounding box center [47, 133] width 19 height 10
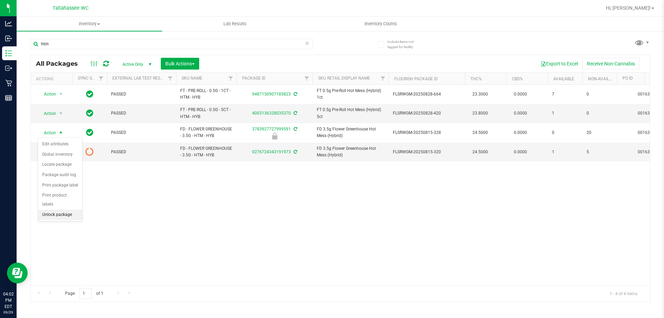
click at [74, 209] on li "Unlock package" at bounding box center [60, 214] width 44 height 10
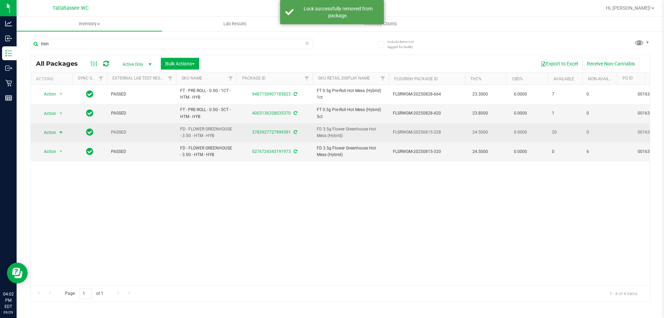
click at [59, 134] on span "select" at bounding box center [61, 133] width 6 height 6
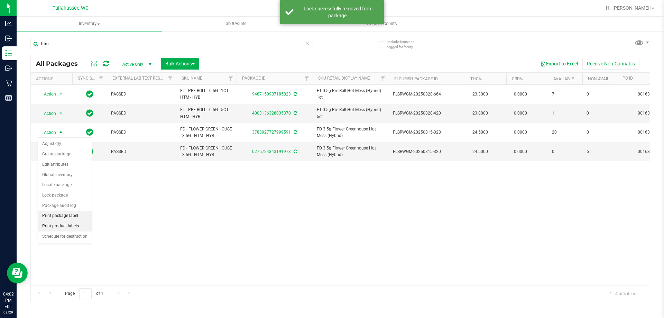
click at [78, 217] on li "Print package label" at bounding box center [65, 216] width 54 height 10
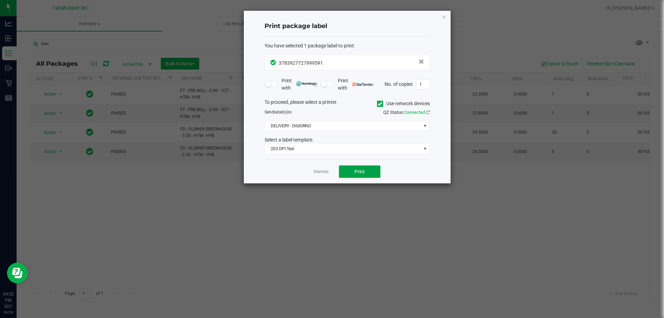
click at [370, 170] on button "Print" at bounding box center [359, 171] width 41 height 12
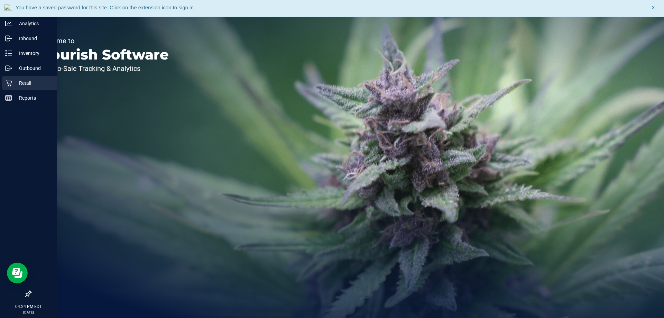
click at [33, 83] on p "Retail" at bounding box center [32, 83] width 41 height 8
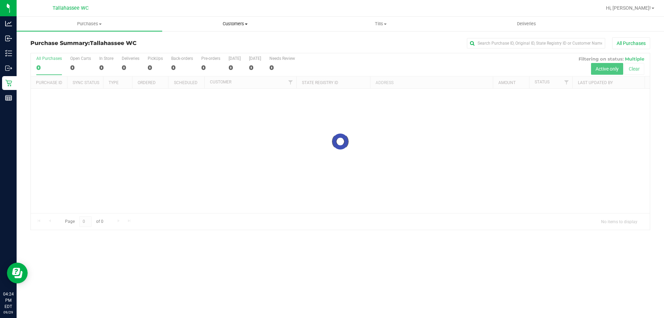
click at [236, 28] on uib-tab-heading "Customers All customers Add a new customer All physicians" at bounding box center [234, 24] width 145 height 14
click at [203, 45] on span "All customers" at bounding box center [187, 42] width 50 height 6
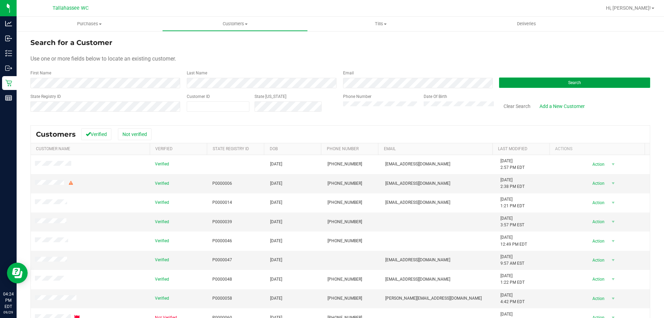
click at [545, 81] on button "Search" at bounding box center [574, 82] width 151 height 10
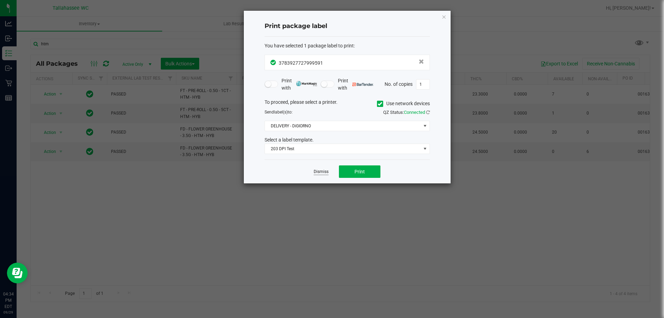
click at [318, 171] on link "Dismiss" at bounding box center [321, 172] width 15 height 6
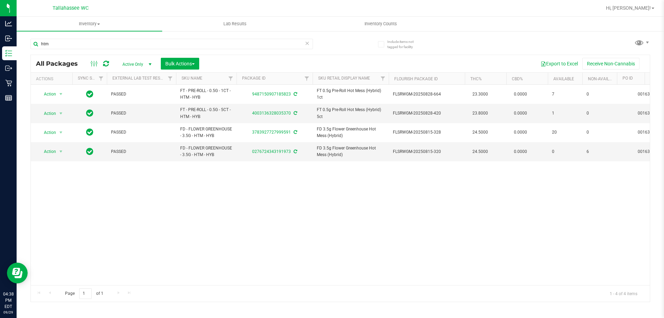
click at [307, 44] on icon at bounding box center [307, 43] width 5 height 8
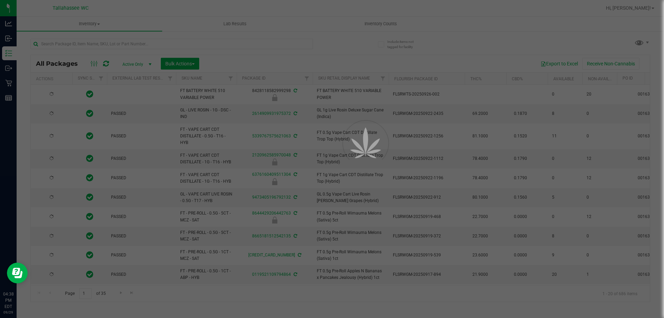
type input "[DATE]"
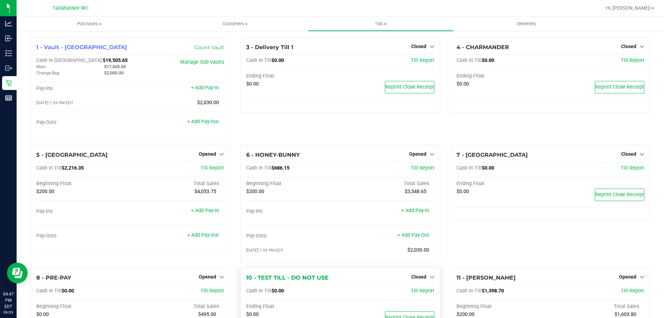
click at [284, 313] on div "$0.00" at bounding box center [293, 314] width 94 height 6
click at [212, 235] on link "+ Add Pay-Out" at bounding box center [203, 235] width 32 height 6
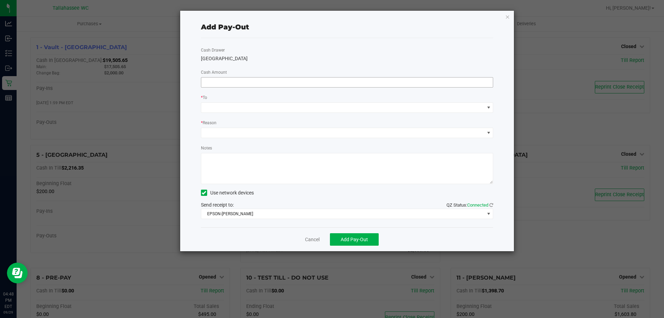
click at [295, 81] on input at bounding box center [347, 82] width 292 height 10
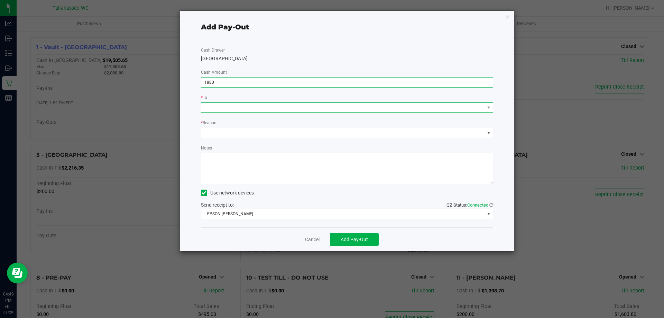
type input "$1,880.00"
click at [320, 109] on span at bounding box center [342, 108] width 283 height 10
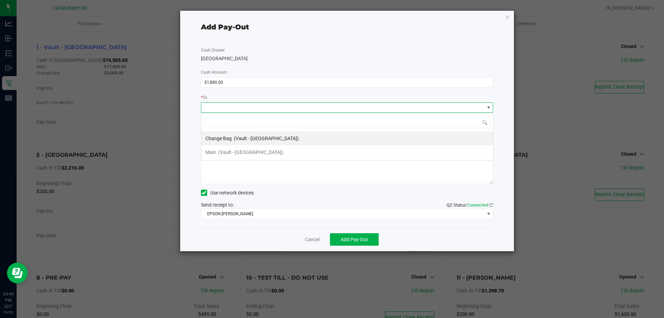
scroll to position [10, 292]
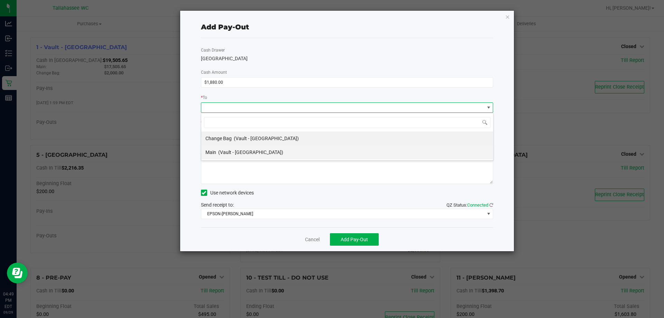
click at [253, 151] on span "(Vault - [GEOGRAPHIC_DATA])" at bounding box center [250, 152] width 65 height 6
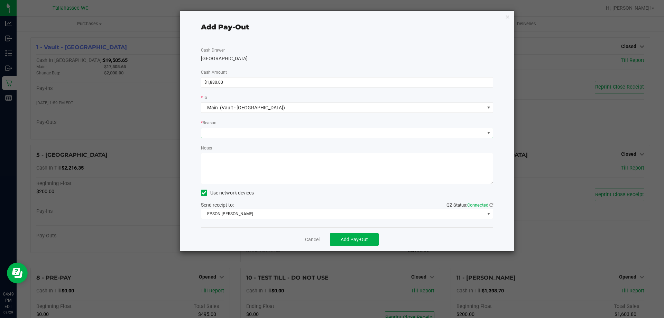
click at [270, 137] on span at bounding box center [342, 133] width 283 height 10
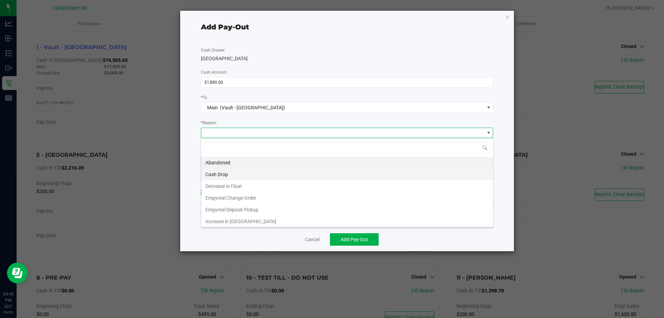
click at [237, 179] on li "Cash Drop" at bounding box center [347, 174] width 292 height 12
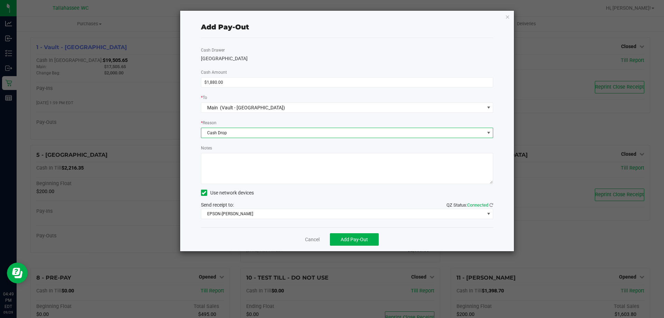
click at [278, 164] on textarea "Notes" at bounding box center [347, 168] width 292 height 31
type textarea "MCP"
click at [365, 241] on span "Add Pay-Out" at bounding box center [353, 239] width 27 height 6
